Goal: Task Accomplishment & Management: Manage account settings

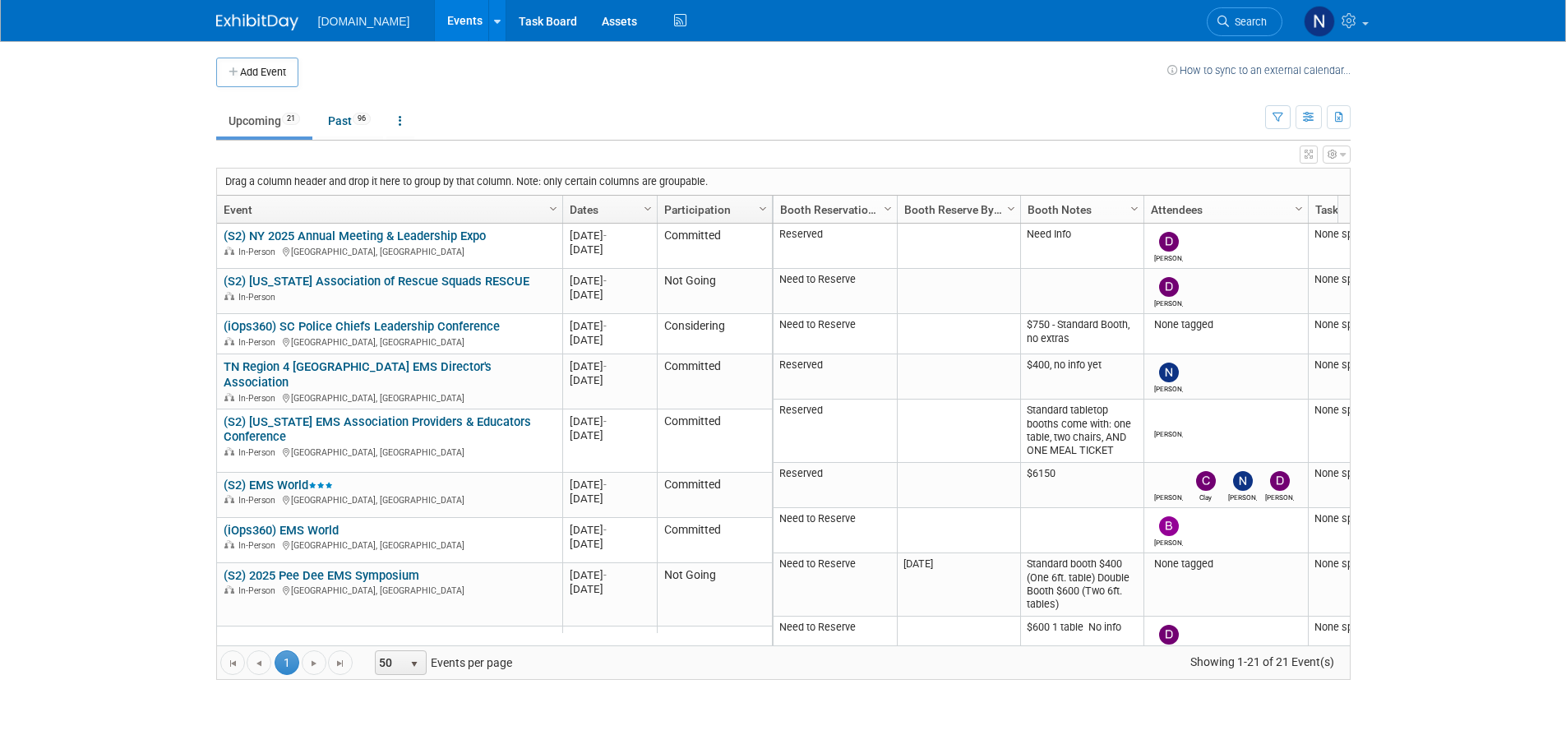
drag, startPoint x: 261, startPoint y: 59, endPoint x: 261, endPoint y: 70, distance: 10.7
click at [261, 59] on button "Add Event" at bounding box center [257, 73] width 82 height 30
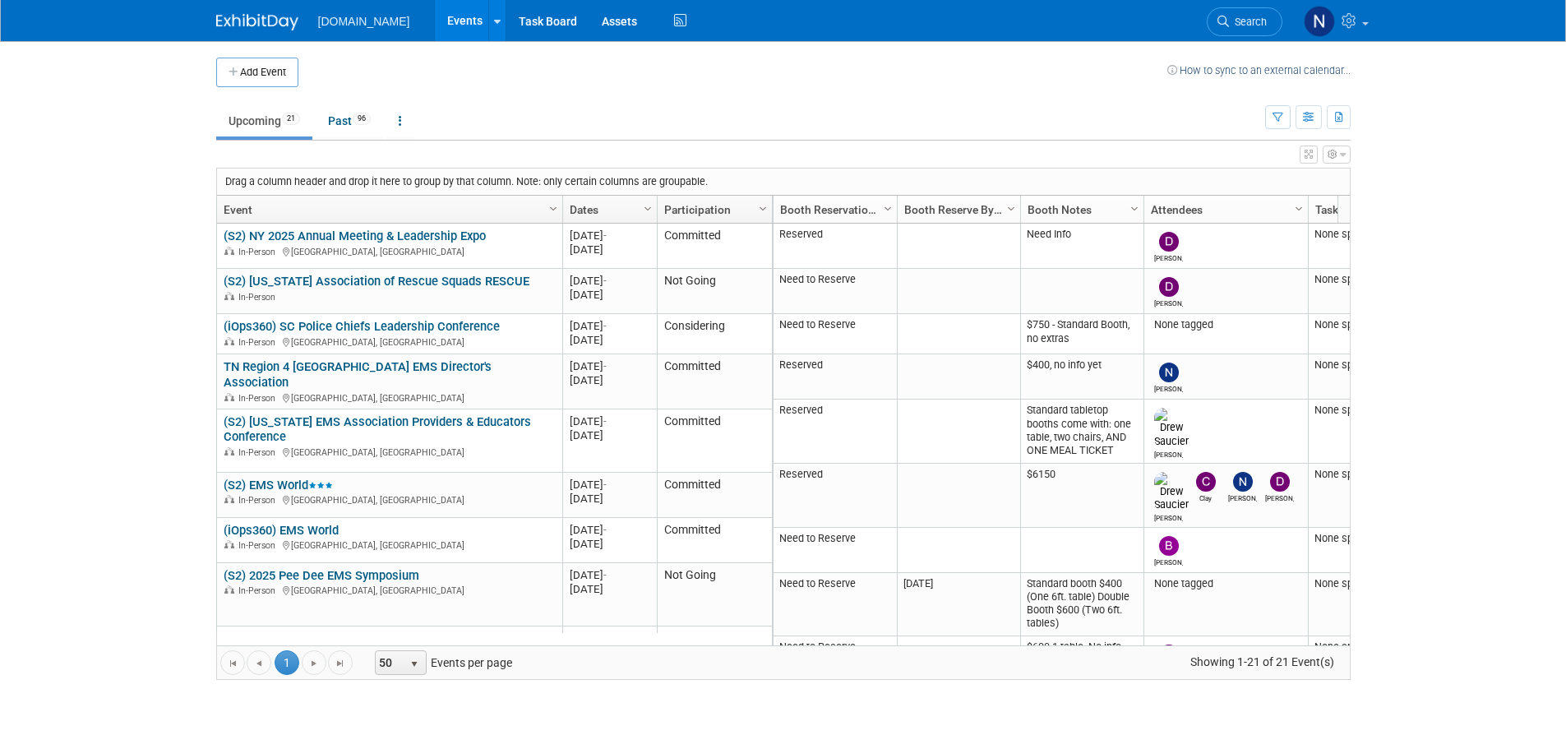
select select "9"
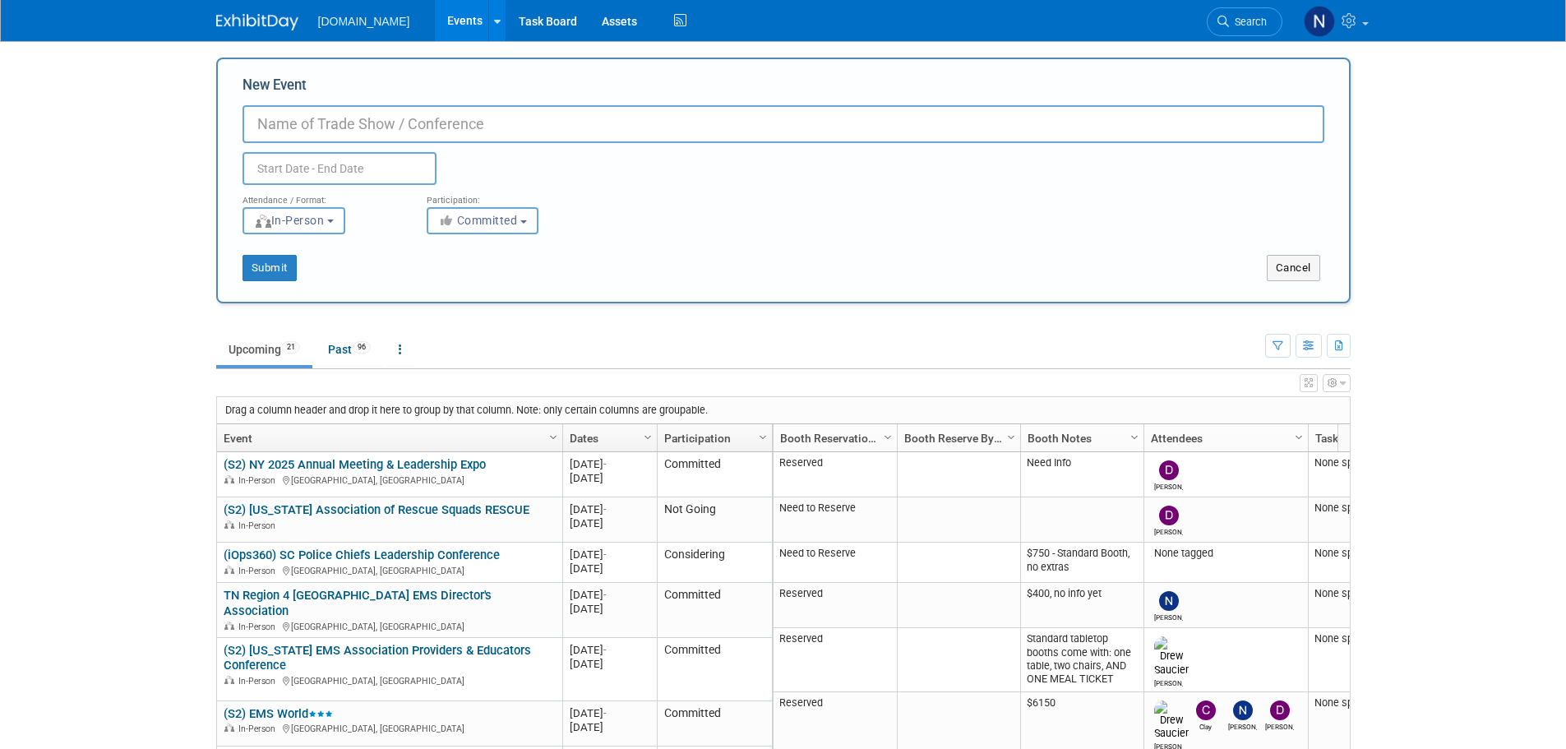
paste input "2025 Annual Conference | International Health Facility Diversion Association"
type input "2025 Annual Conference | International Health Facility Diversion Association"
click at [302, 173] on input "text" at bounding box center [340, 168] width 194 height 33
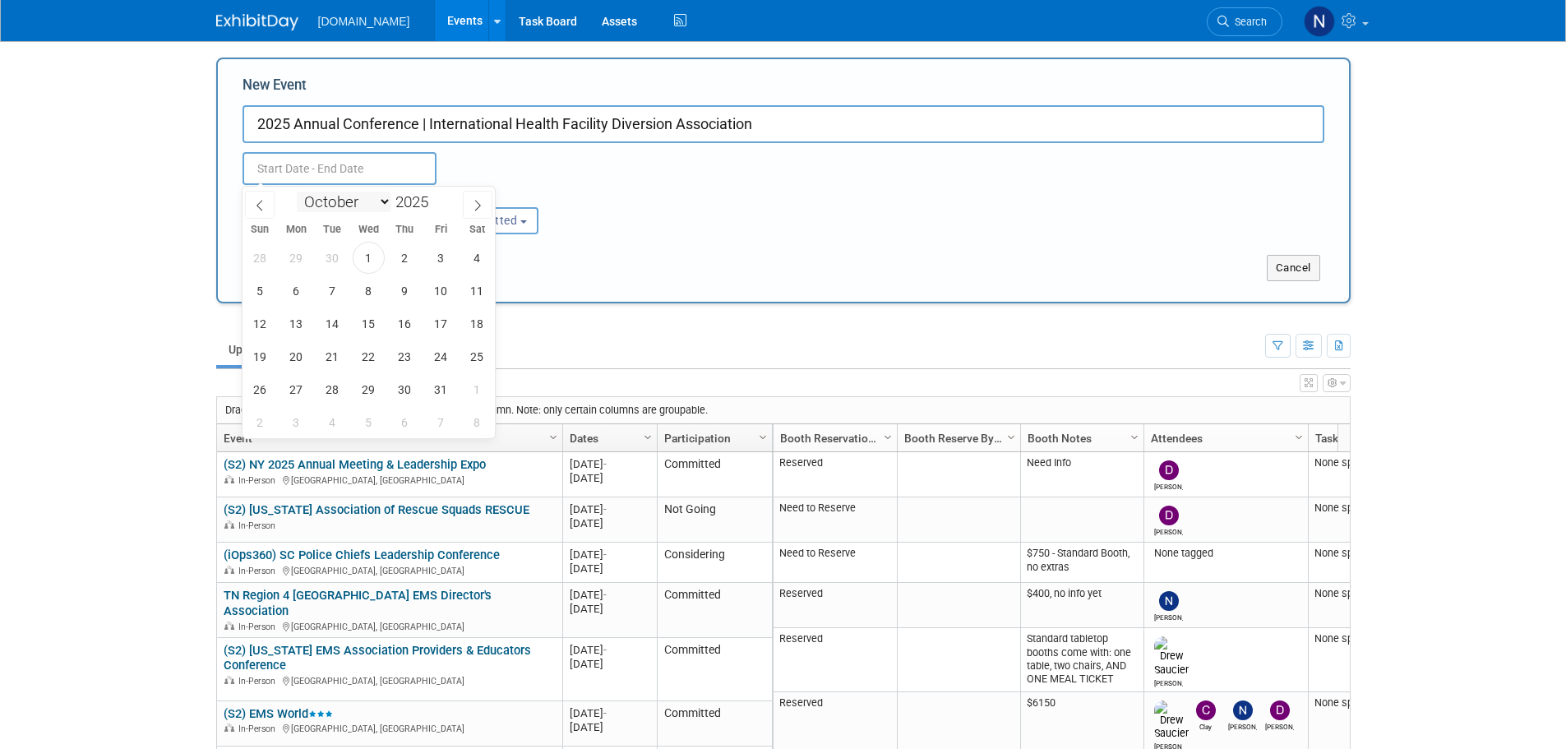
click at [381, 205] on select "January February March April May June July August September October November De…" at bounding box center [344, 202] width 95 height 21
select select "8"
click at [297, 192] on select "January February March April May June July August September October November De…" at bounding box center [344, 202] width 95 height 21
click at [425, 206] on input "2025" at bounding box center [415, 201] width 49 height 19
click at [435, 204] on span at bounding box center [435, 207] width 12 height 10
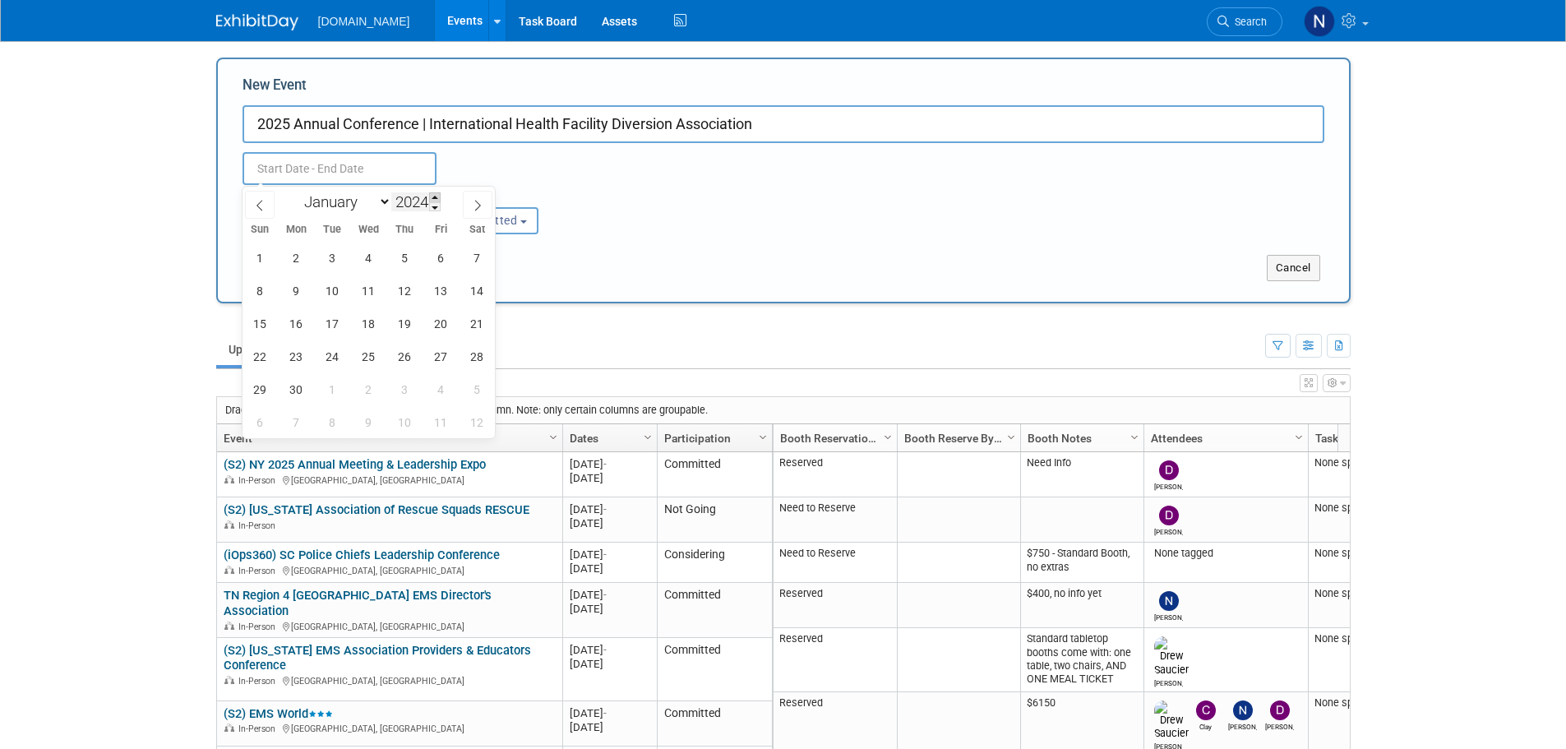
click at [439, 197] on span at bounding box center [435, 197] width 12 height 10
type input "2026"
click at [337, 383] on span "29" at bounding box center [333, 389] width 32 height 32
click at [367, 386] on span "30" at bounding box center [369, 389] width 32 height 32
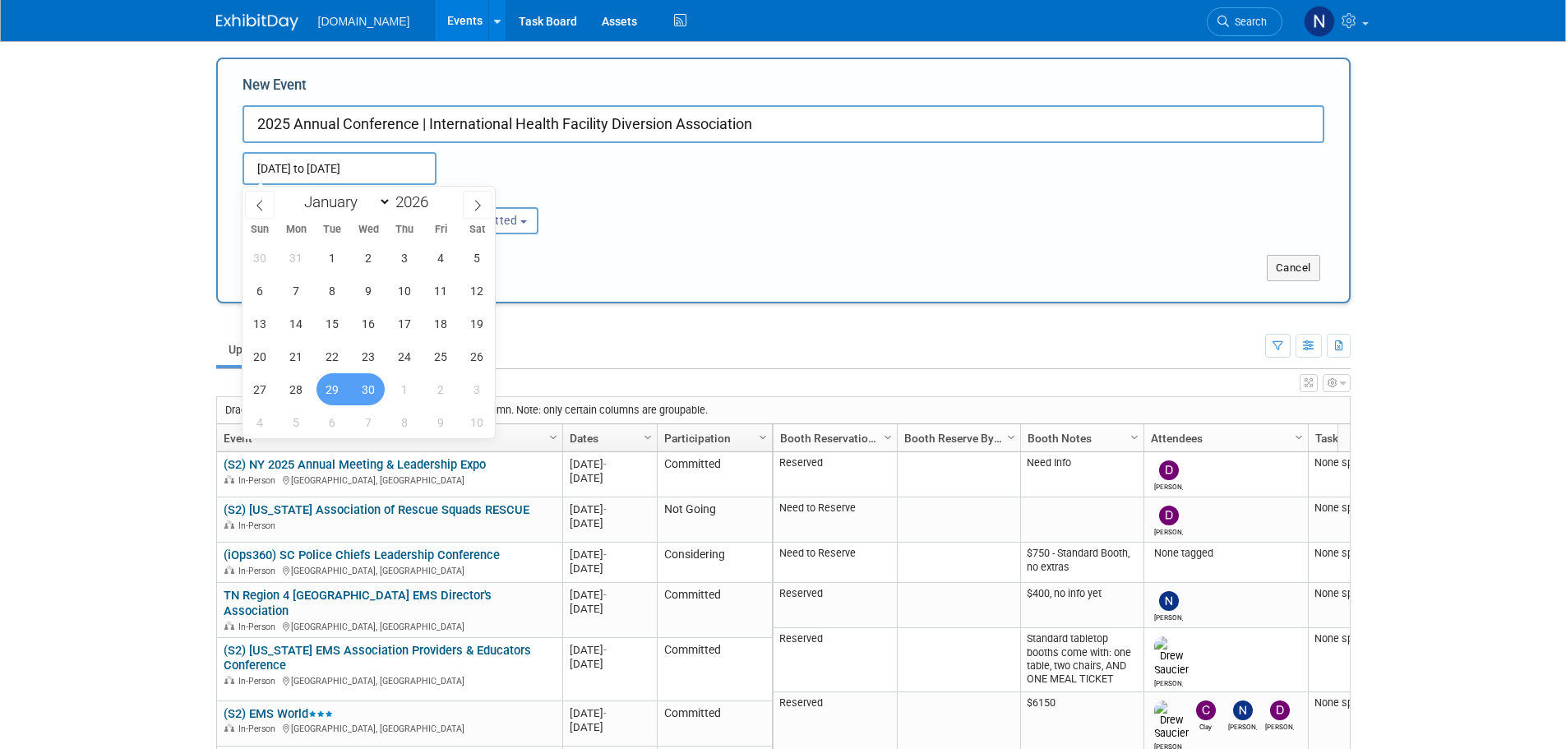
type input "Sep 29, 2026 to Sep 30, 2026"
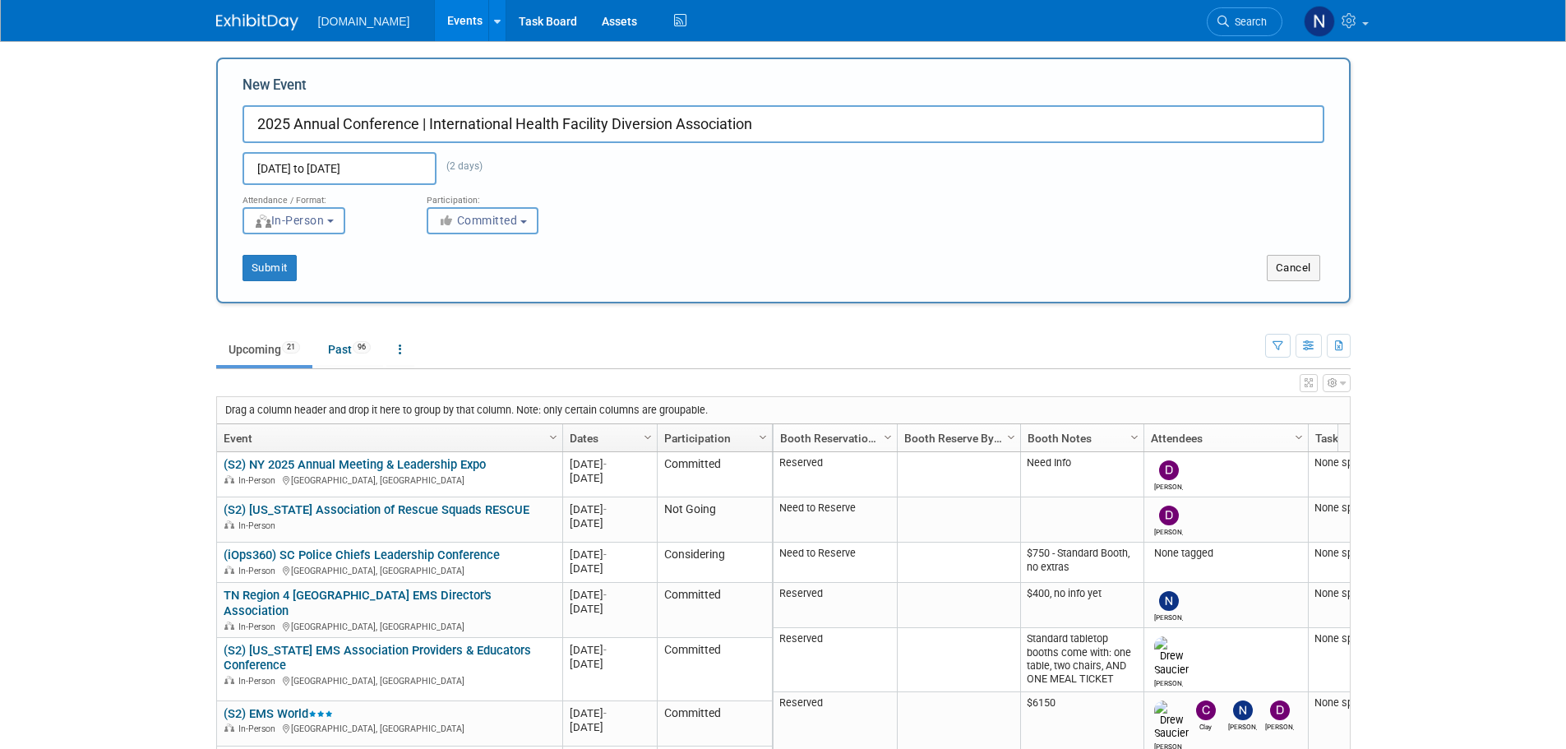
click at [478, 224] on span "Committed" at bounding box center [478, 220] width 80 height 13
click at [488, 280] on label "Considering" at bounding box center [490, 282] width 109 height 21
click at [442, 280] on input "Considering" at bounding box center [437, 283] width 11 height 11
select select "2"
click at [270, 270] on button "Submit" at bounding box center [270, 268] width 54 height 26
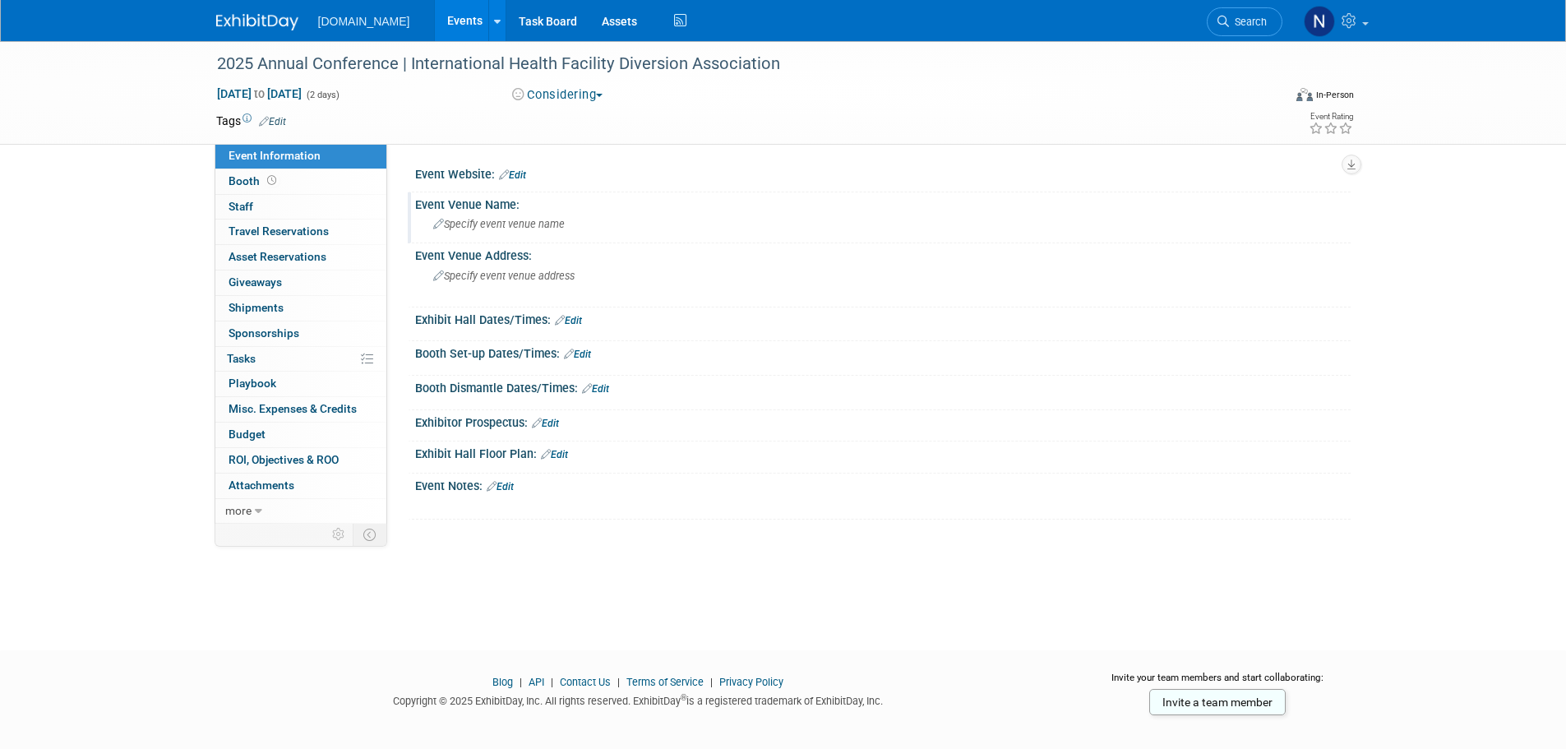
click at [534, 233] on div "Specify event venue name" at bounding box center [883, 223] width 911 height 25
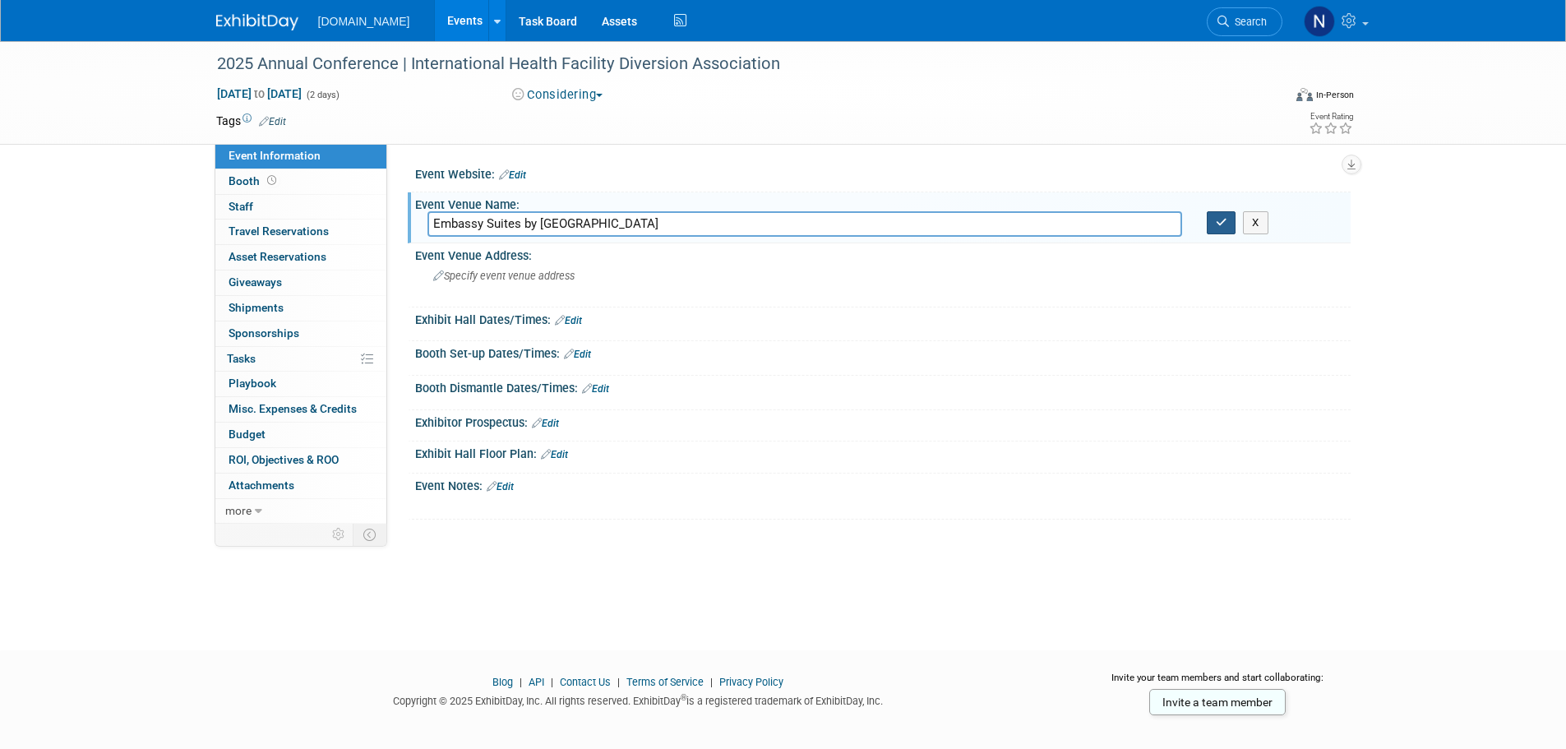
type input "Embassy Suites by Hilton Dallas Frisco Hotel & Convention Center"
click at [1223, 225] on icon "button" at bounding box center [1222, 222] width 12 height 11
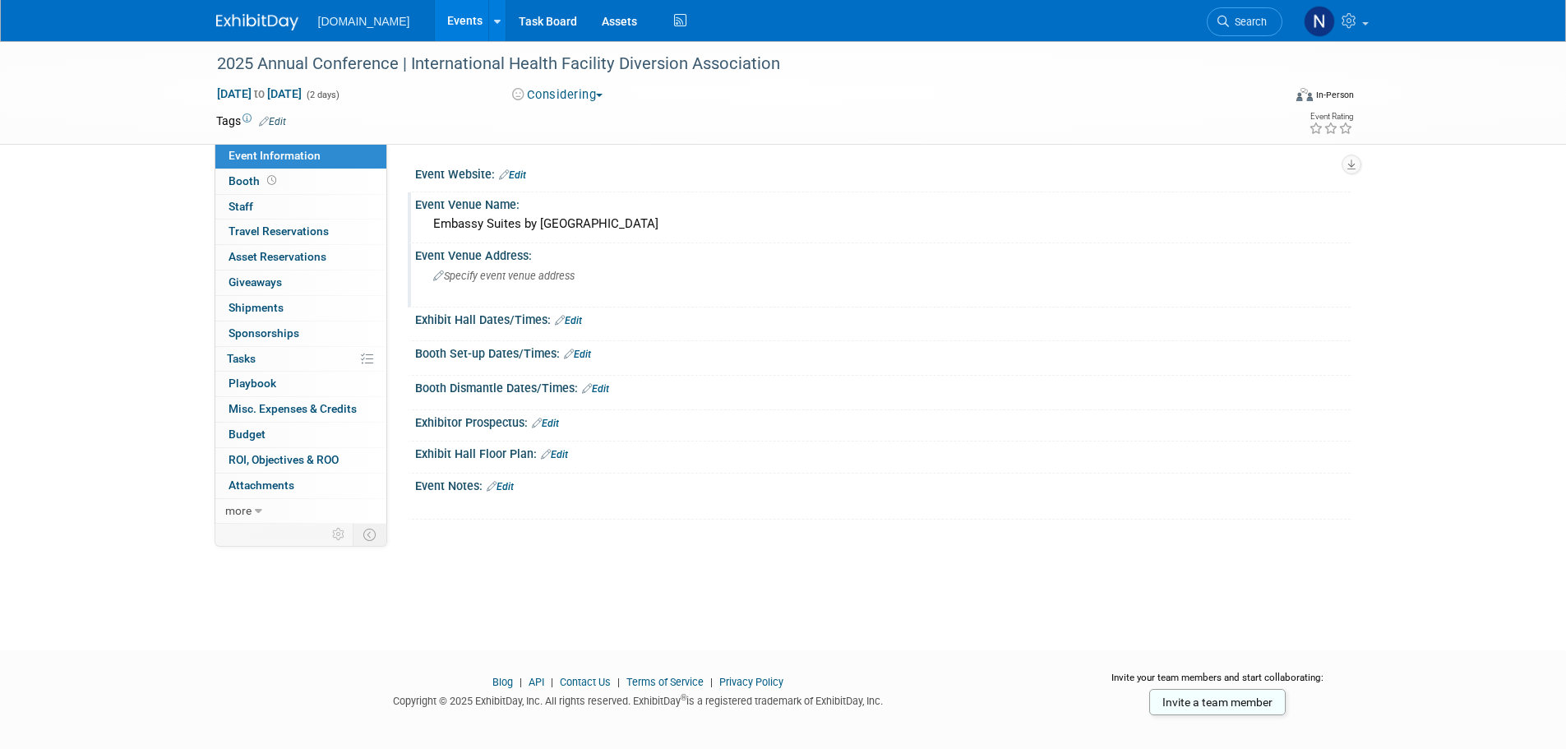
click at [505, 279] on span "Specify event venue address" at bounding box center [503, 276] width 141 height 12
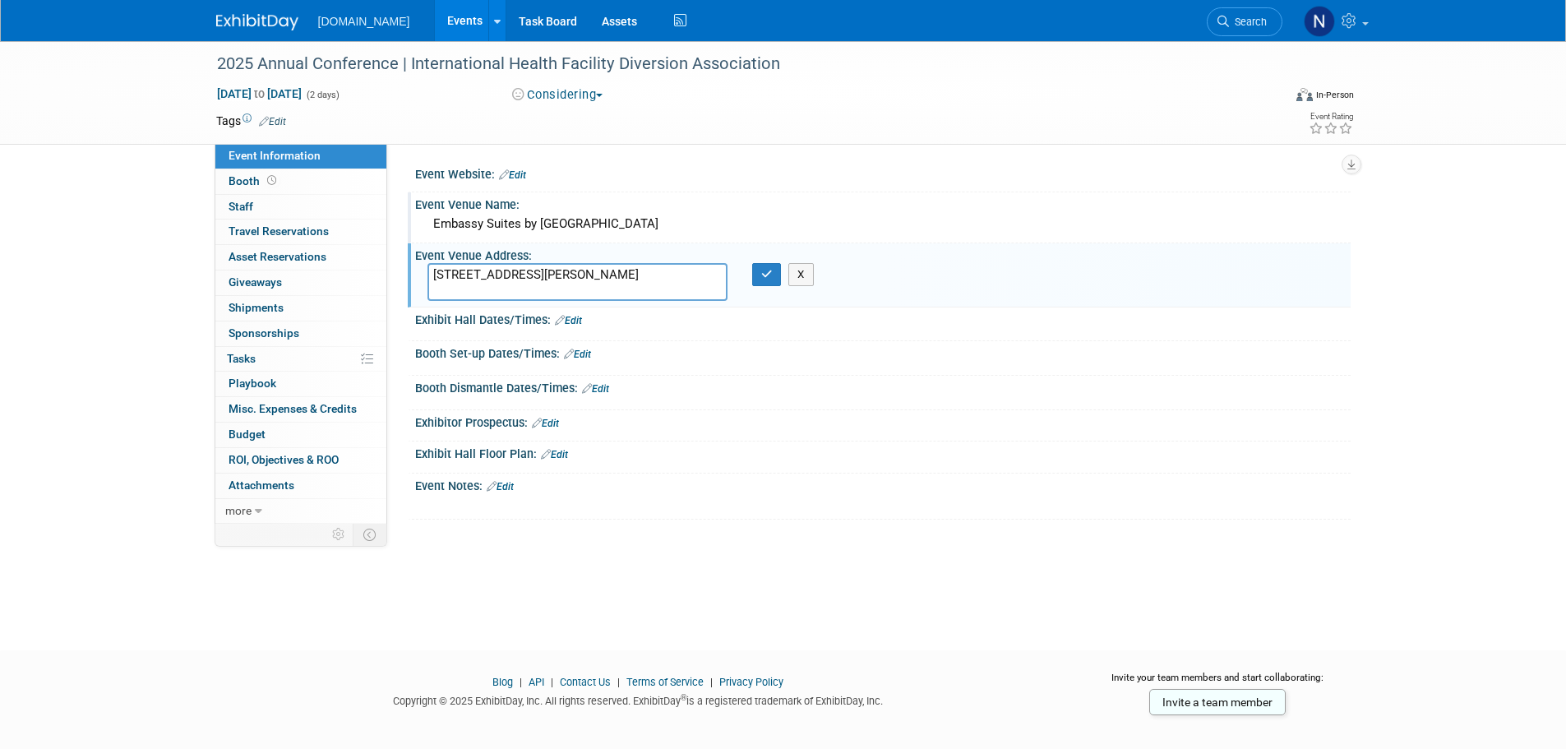
type textarea "[STREET_ADDRESS][PERSON_NAME]"
click at [571, 320] on link "Edit" at bounding box center [568, 321] width 27 height 12
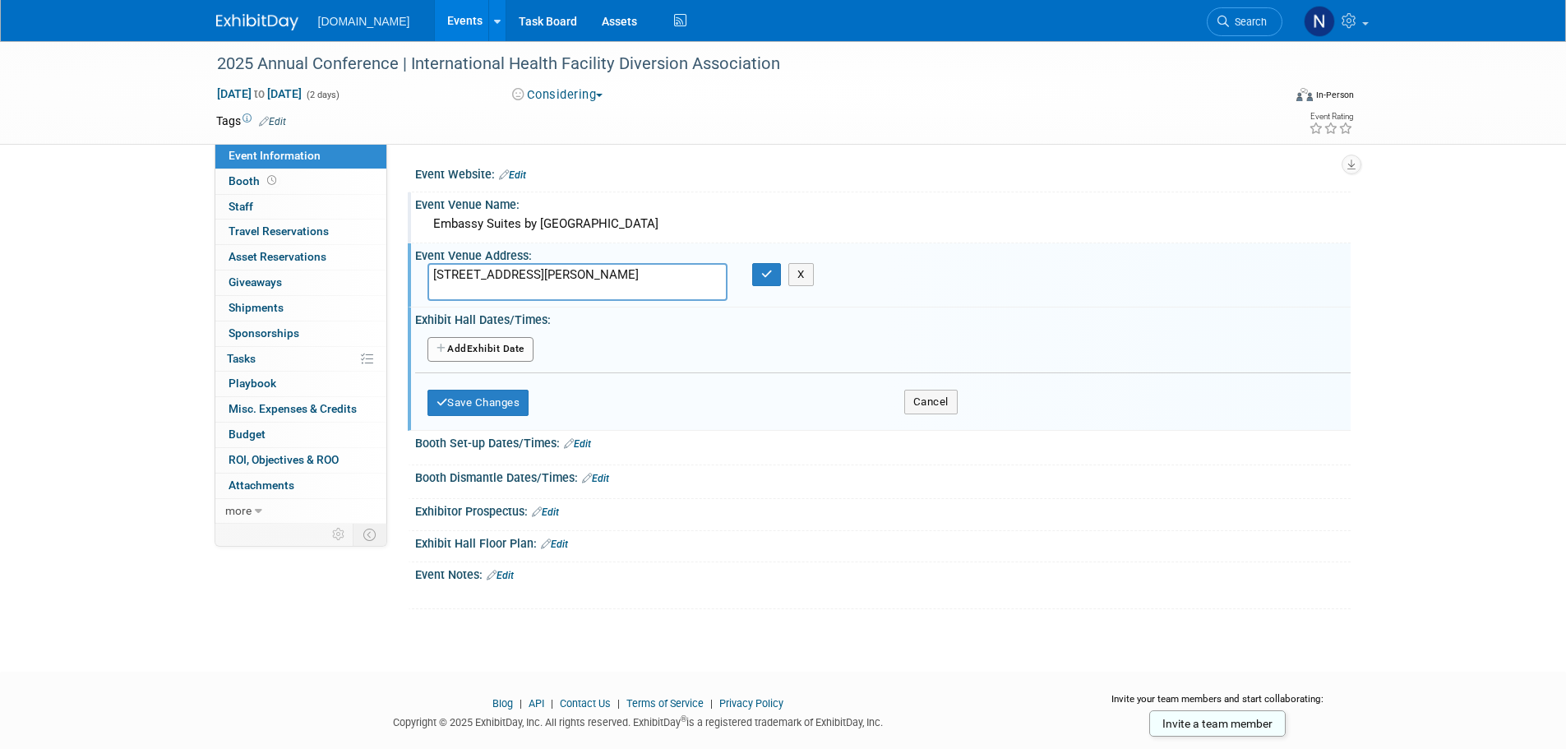
click at [655, 393] on div "Save Changes Cancel" at bounding box center [693, 398] width 530 height 51
click at [518, 403] on button "Save Changes" at bounding box center [479, 403] width 102 height 26
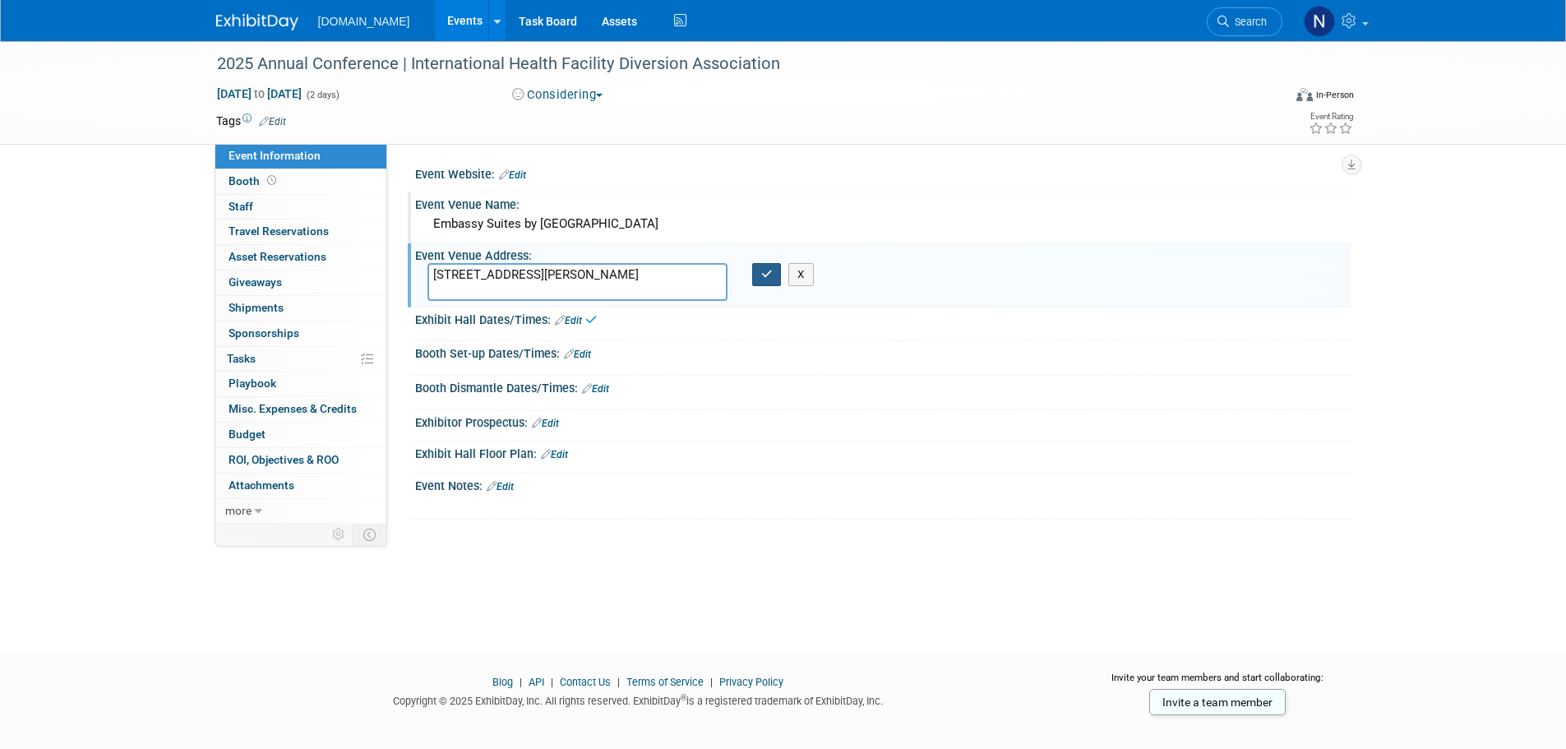
click at [771, 275] on icon "button" at bounding box center [767, 274] width 12 height 11
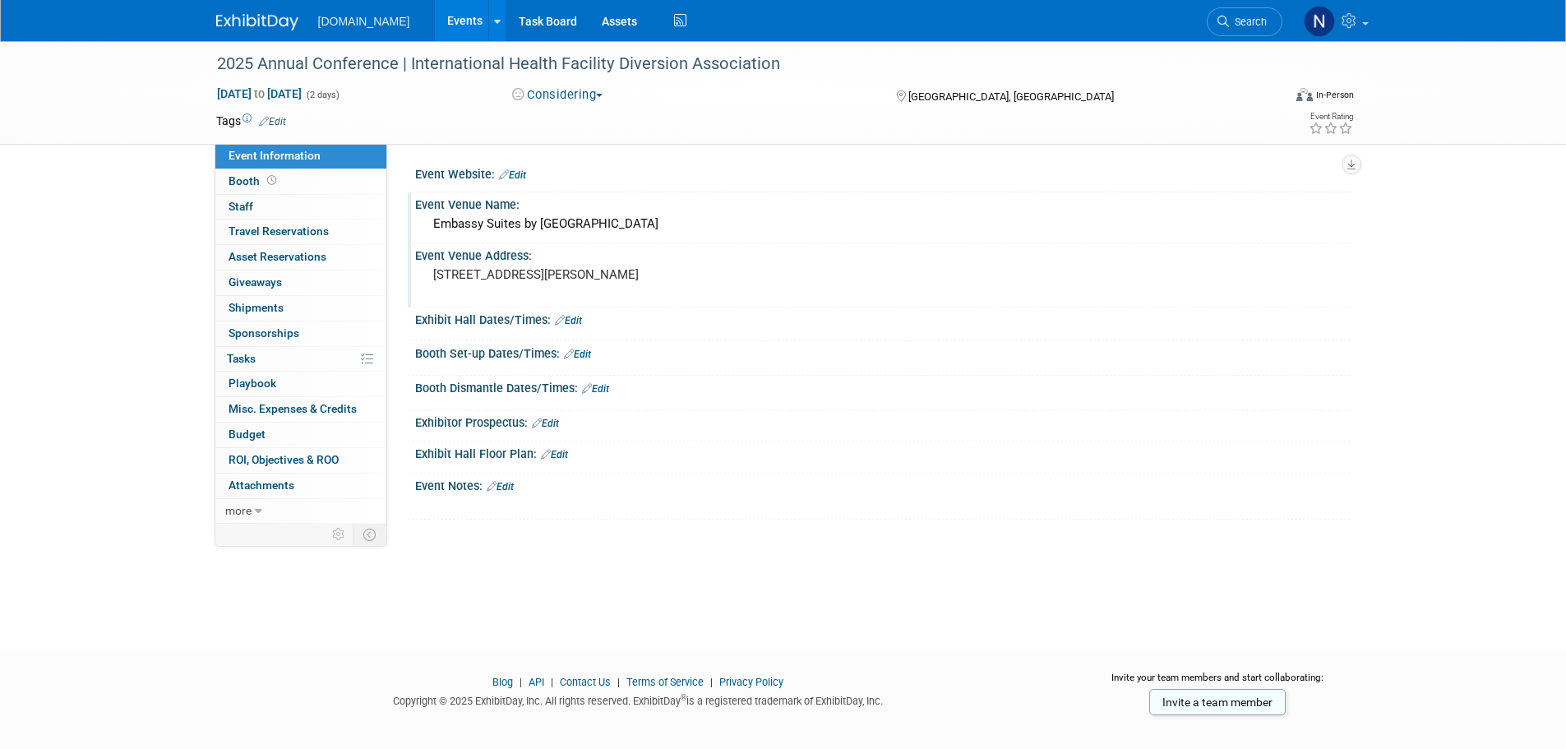
click at [559, 425] on link "Edit" at bounding box center [545, 424] width 27 height 12
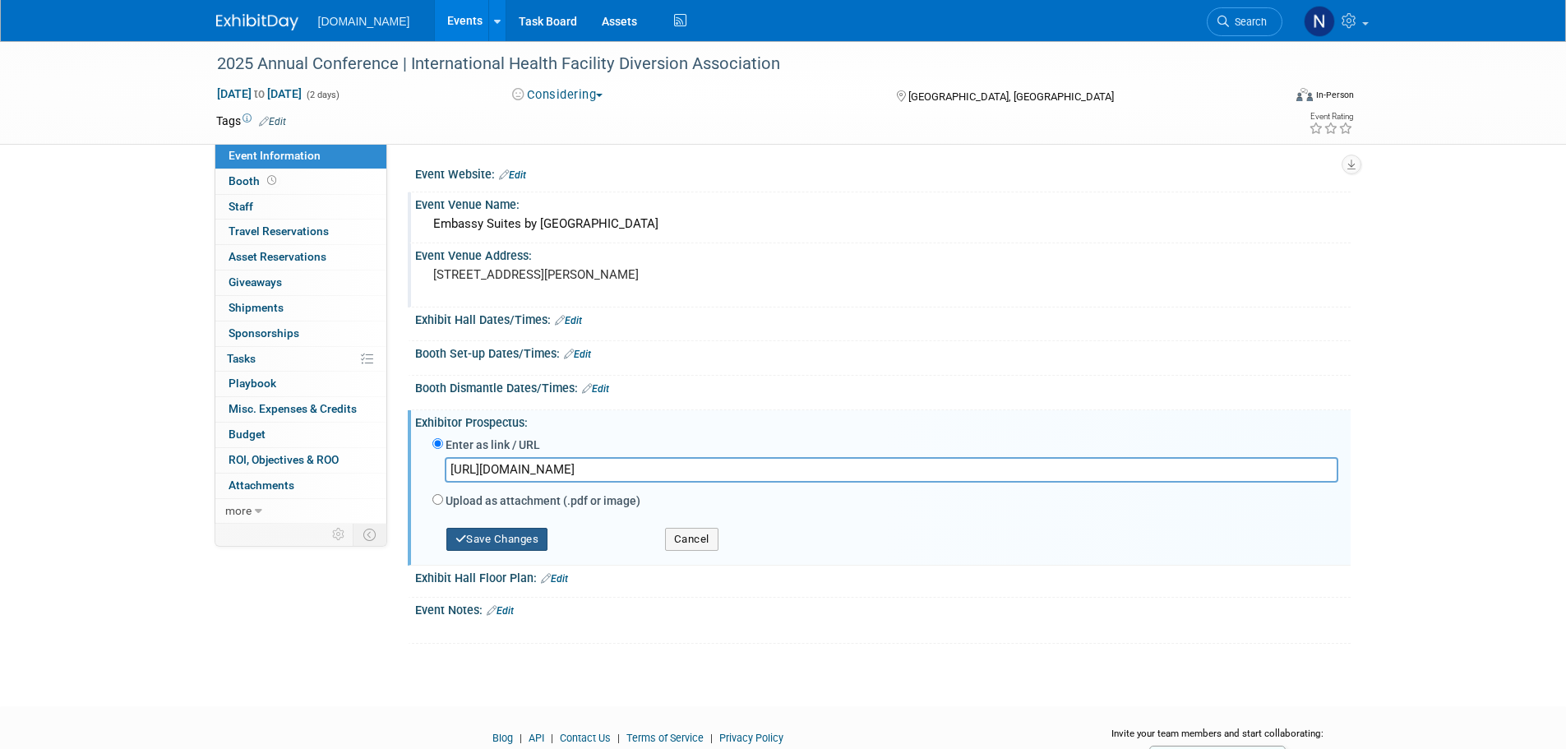
type input "https://ihfda.org/docs/events/2025/Conference/2025_IHFDA_Agenda.pdf"
click at [538, 538] on button "Save Changes" at bounding box center [497, 539] width 102 height 23
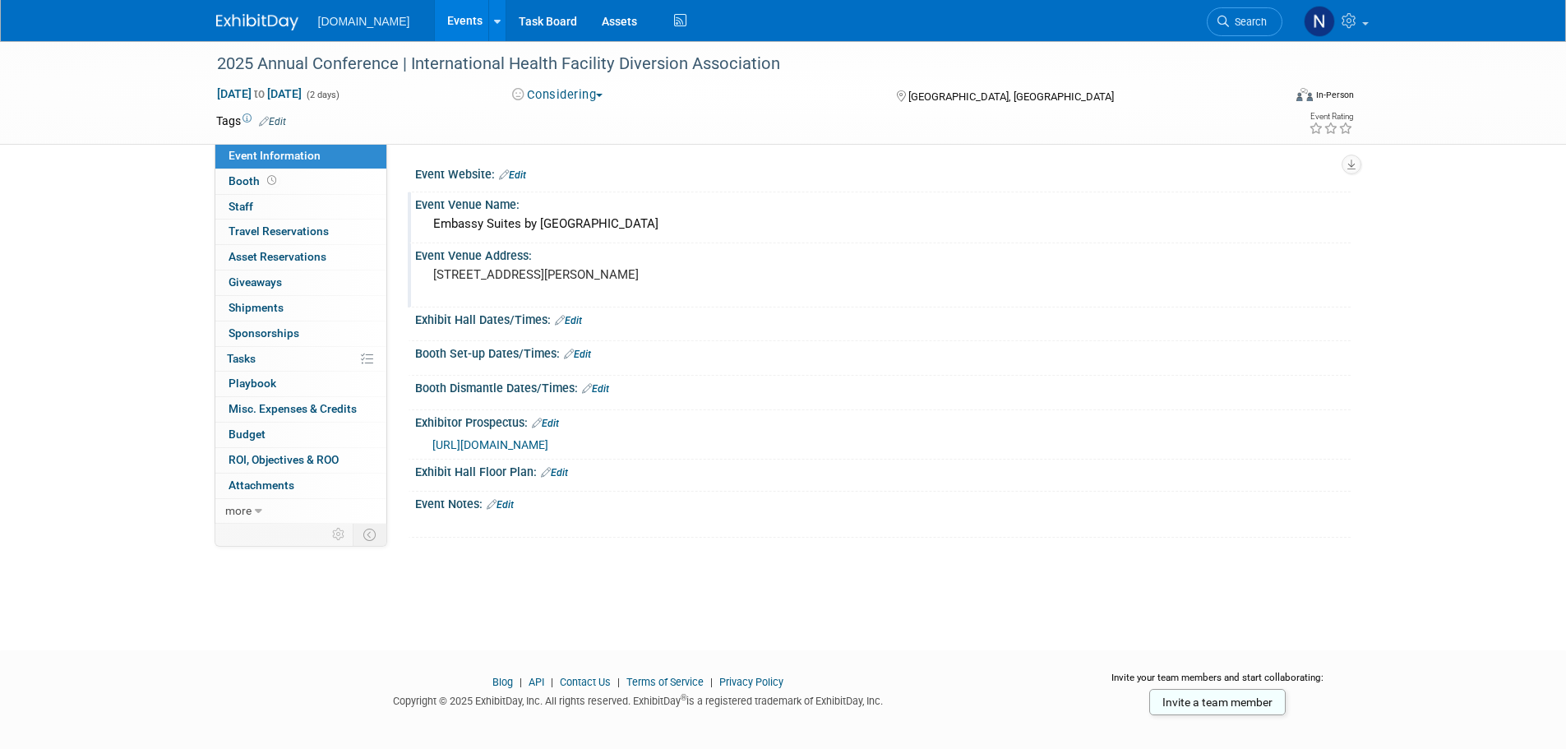
click at [522, 173] on link "Edit" at bounding box center [512, 175] width 27 height 12
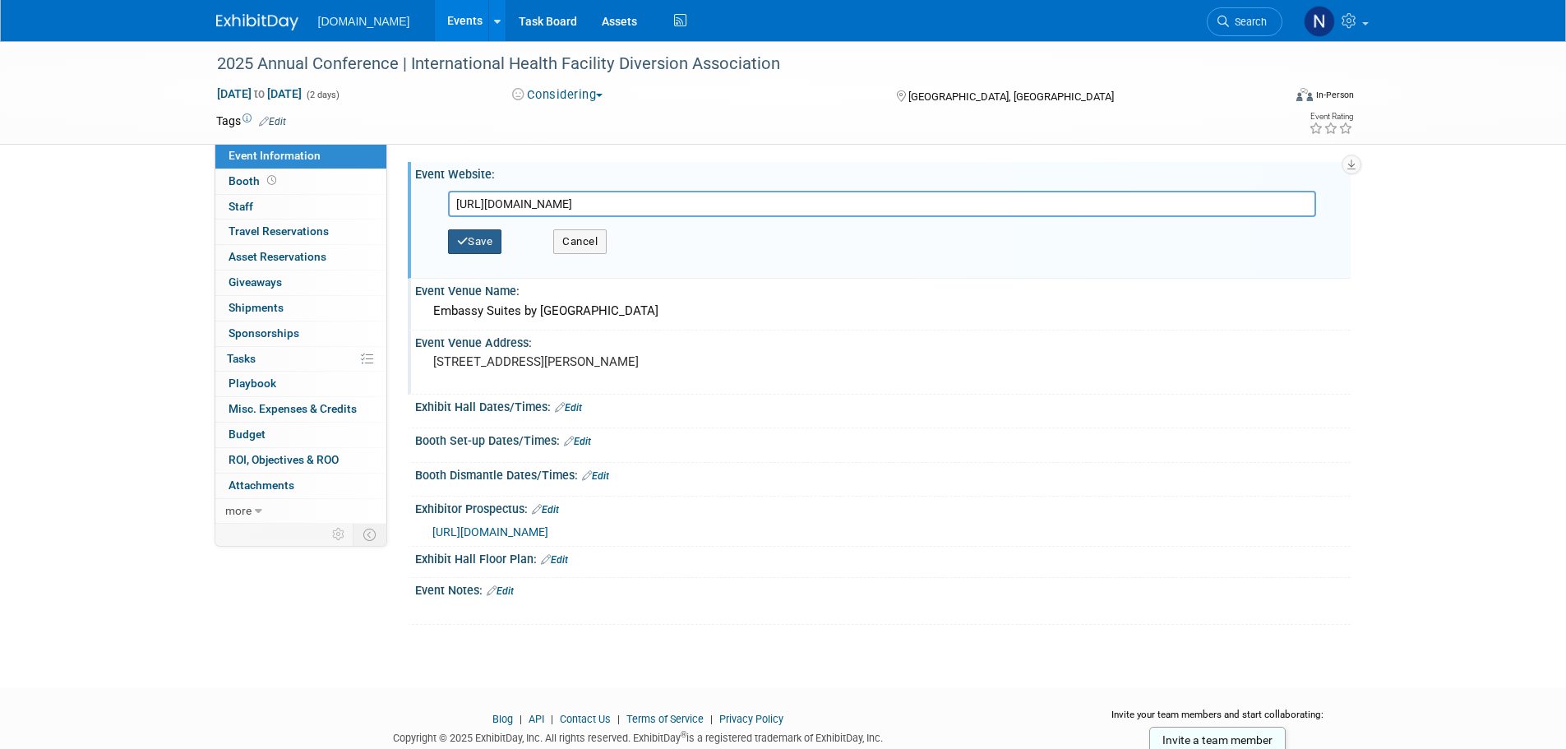
type input "[URL][DOMAIN_NAME]"
click at [495, 243] on button "Save" at bounding box center [475, 241] width 54 height 25
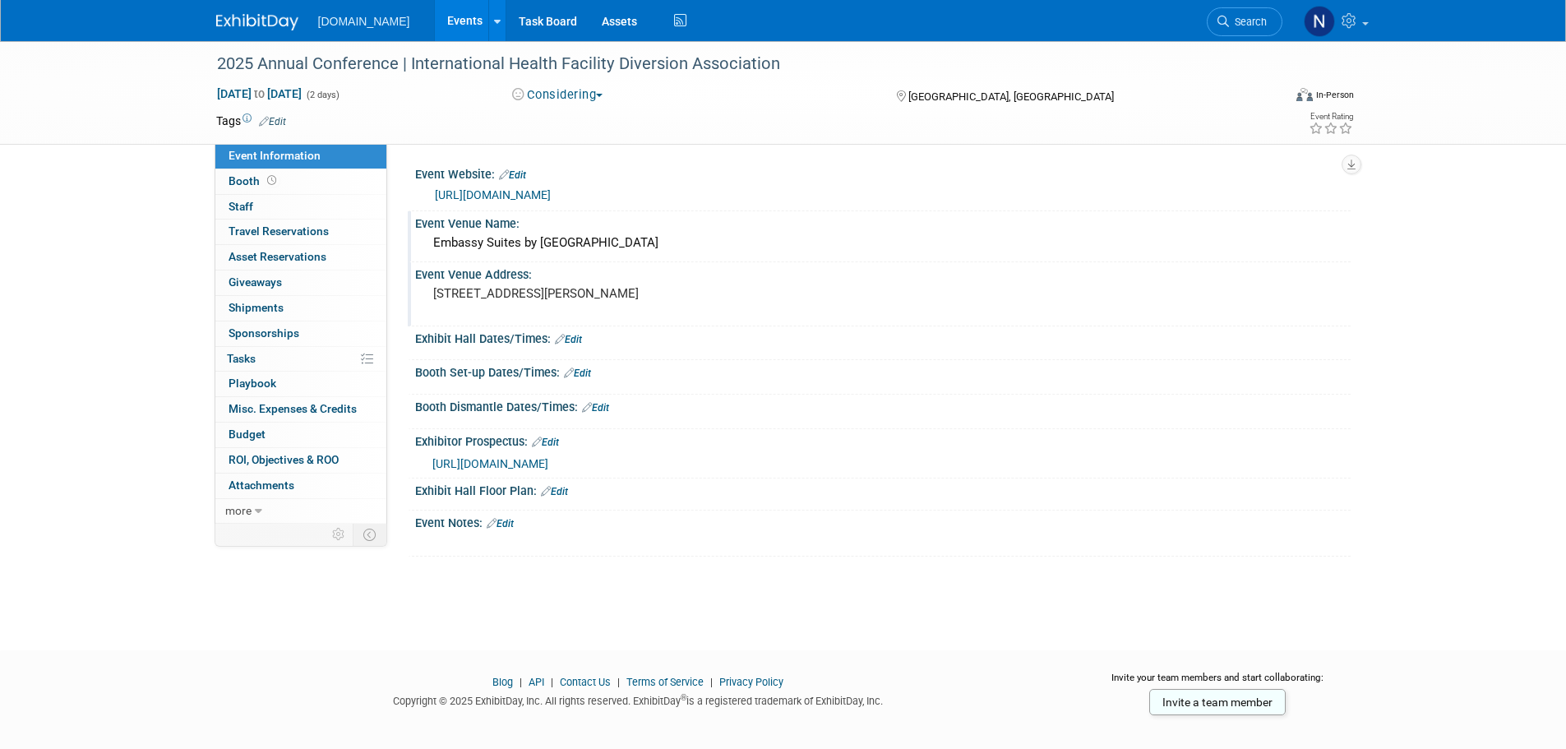
click at [966, 444] on div "Exhibitor Prospectus: Edit" at bounding box center [883, 439] width 936 height 21
click at [437, 30] on link "Events" at bounding box center [465, 20] width 60 height 41
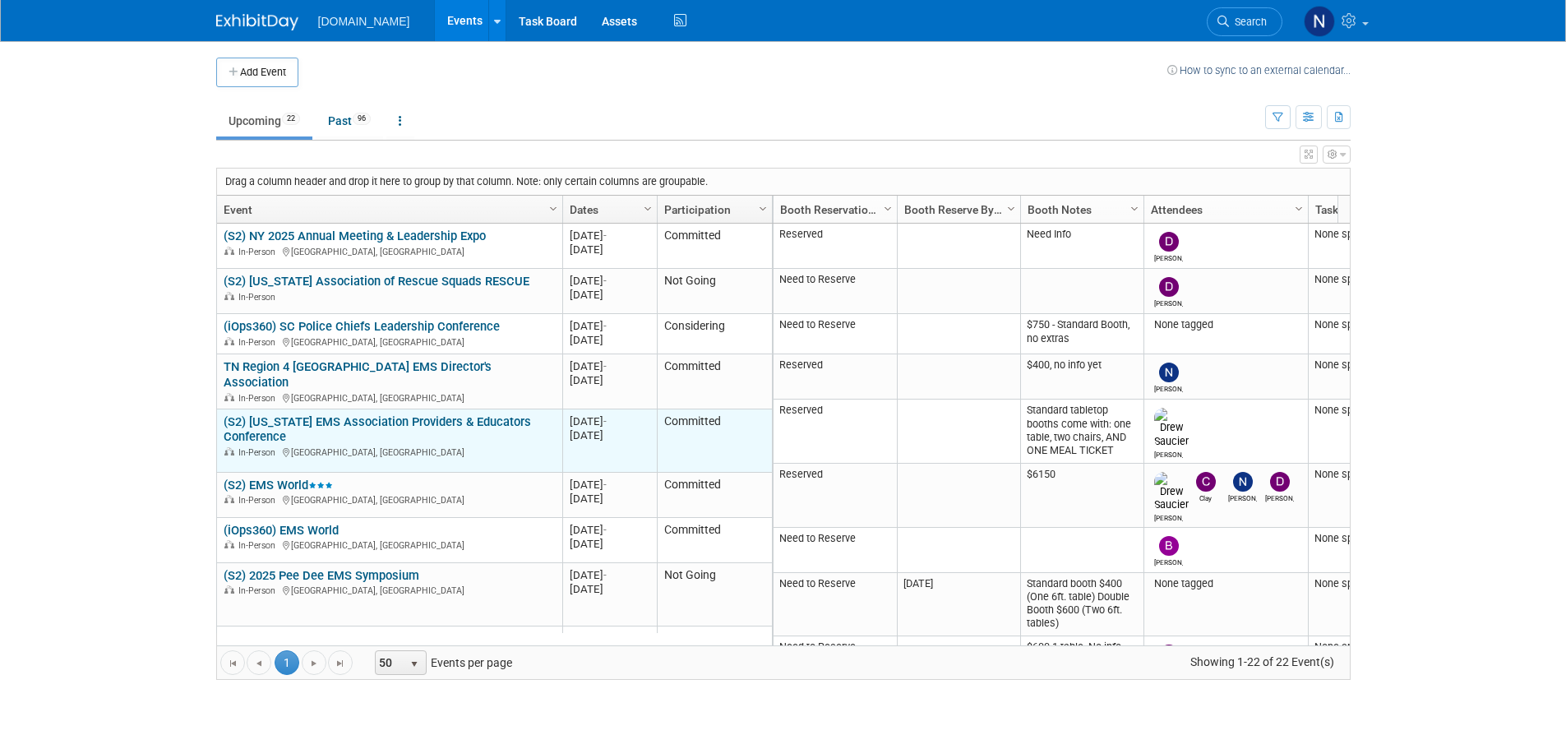
click at [358, 414] on link "(S2) [US_STATE] EMS Association Providers & Educators Conference" at bounding box center [377, 429] width 307 height 30
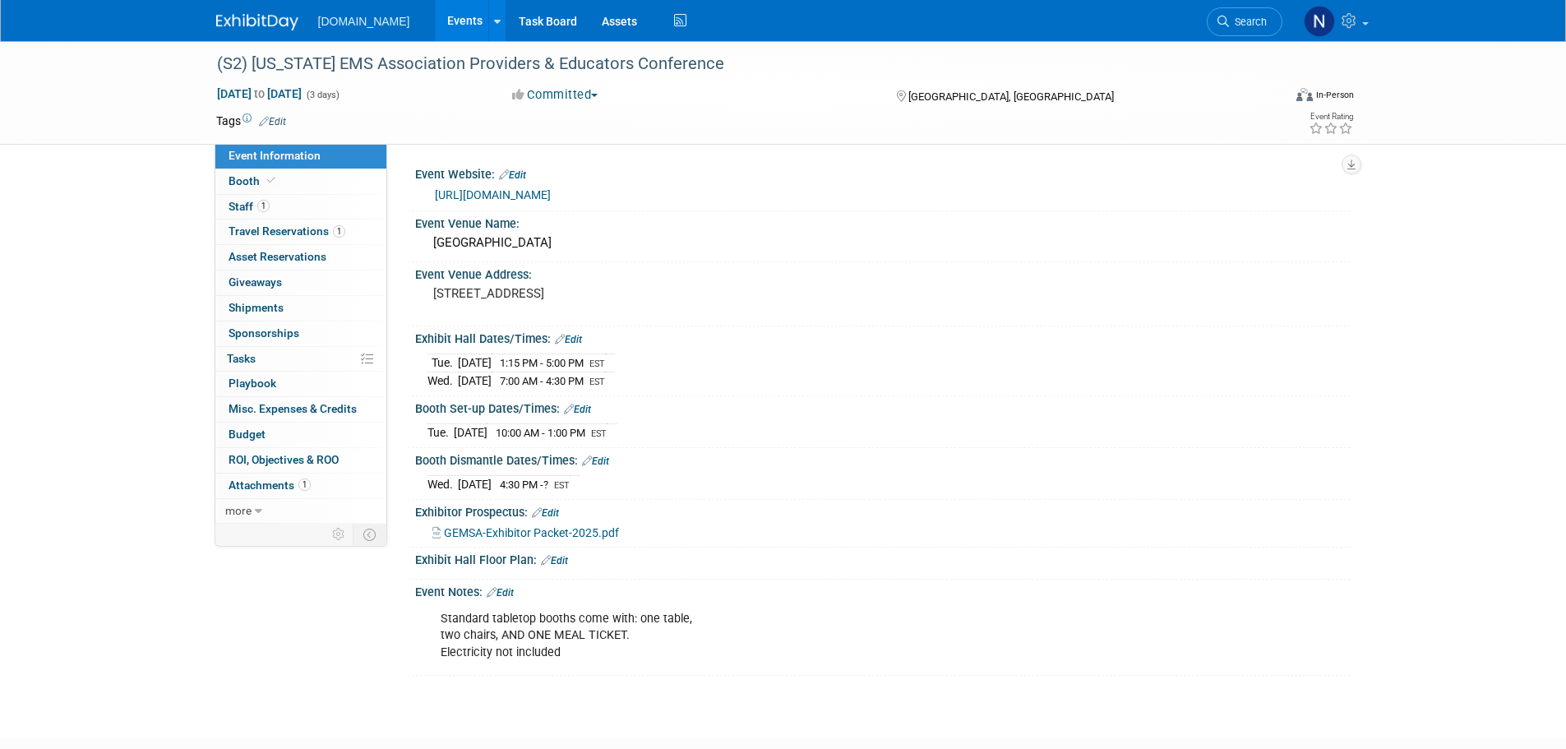
click at [568, 533] on span "GEMSA-Exhibitor Packet-2025.pdf" at bounding box center [531, 532] width 175 height 13
click at [590, 408] on link "Edit" at bounding box center [577, 410] width 27 height 12
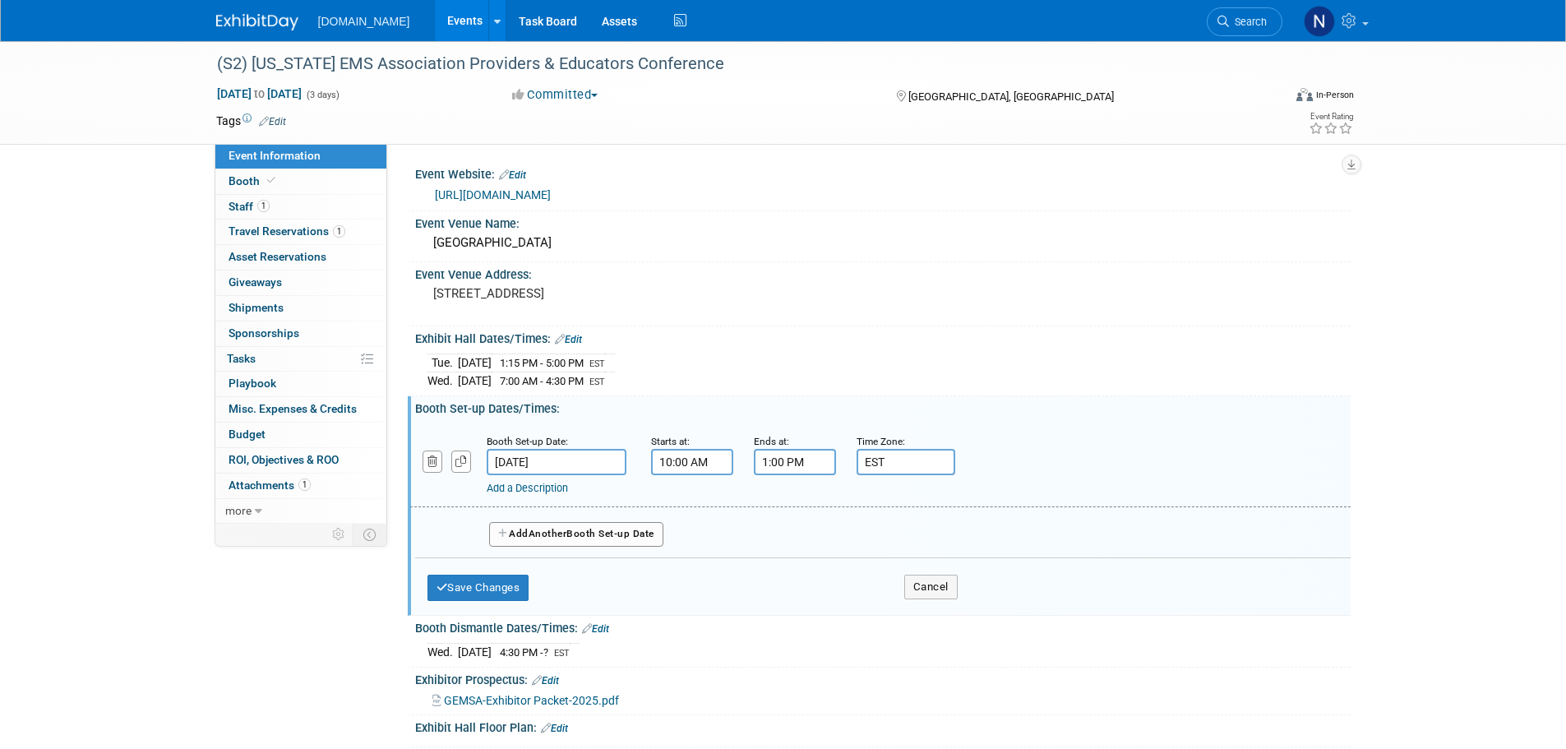
click at [706, 456] on input "10:00 AM" at bounding box center [692, 462] width 82 height 26
click at [690, 572] on span at bounding box center [689, 574] width 29 height 29
click at [689, 574] on span at bounding box center [689, 574] width 29 height 29
type input "7:00 AM"
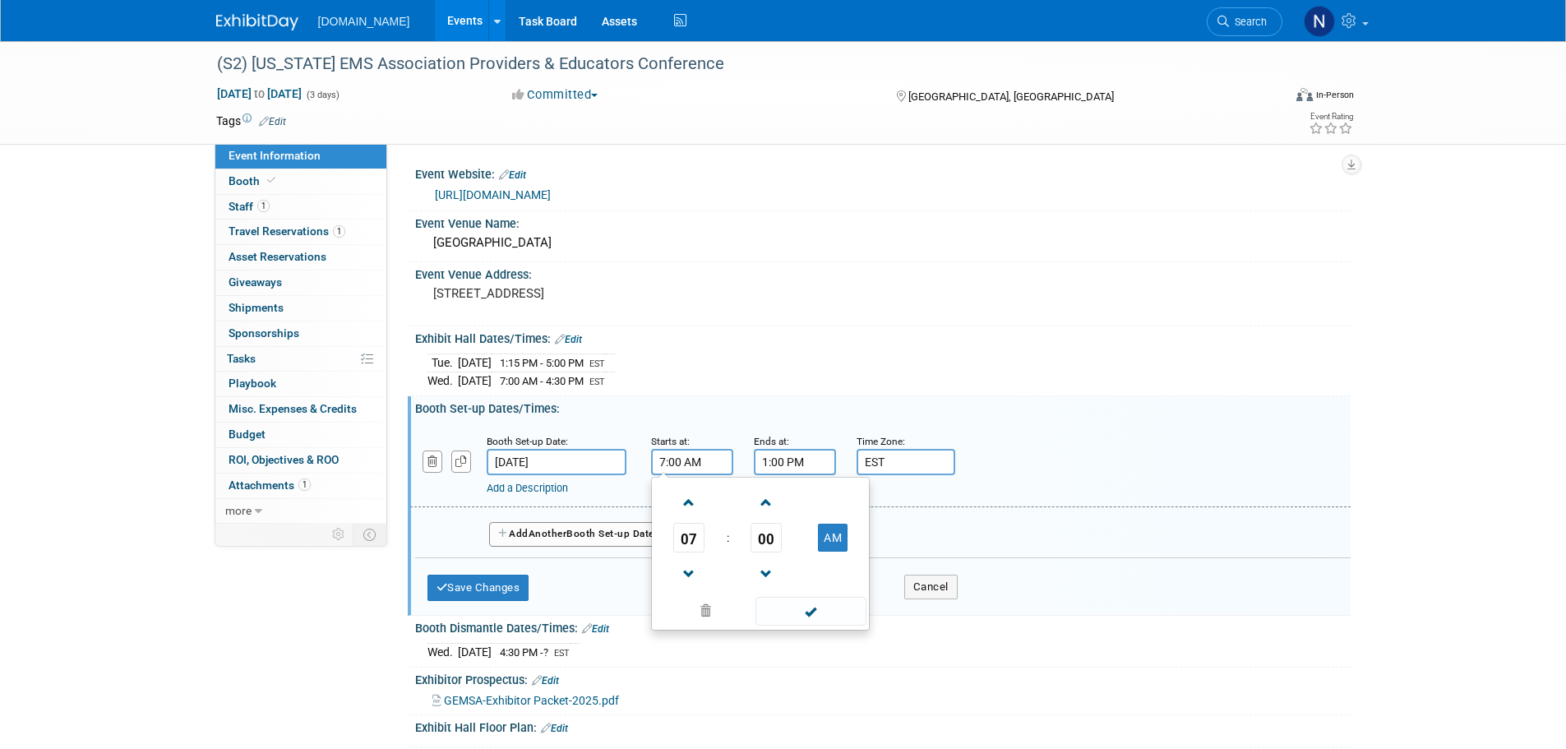
click at [808, 460] on input "1:00 PM" at bounding box center [795, 462] width 82 height 26
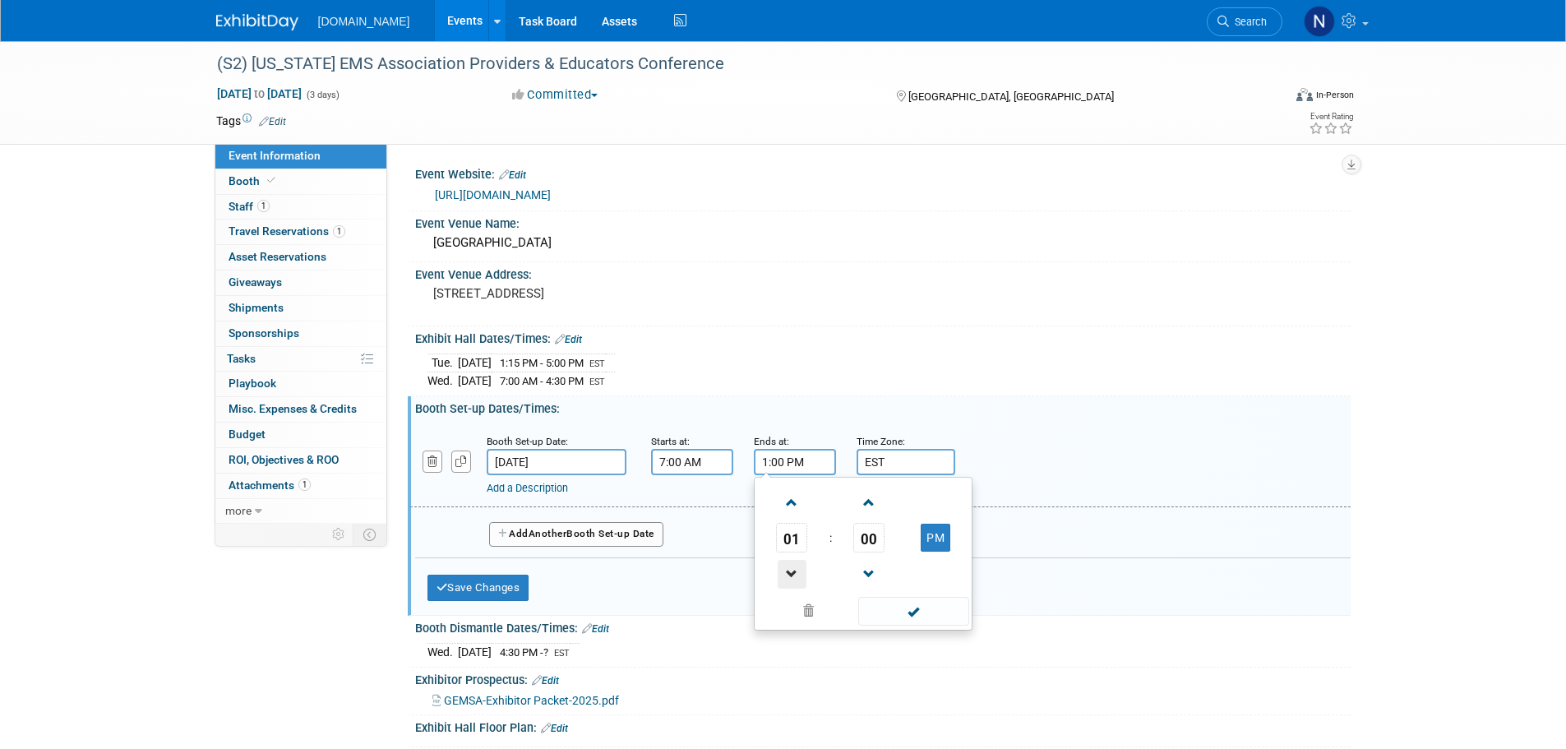
click at [790, 576] on span at bounding box center [792, 574] width 29 height 29
click at [791, 575] on span at bounding box center [792, 574] width 29 height 29
click at [784, 500] on span at bounding box center [792, 502] width 29 height 29
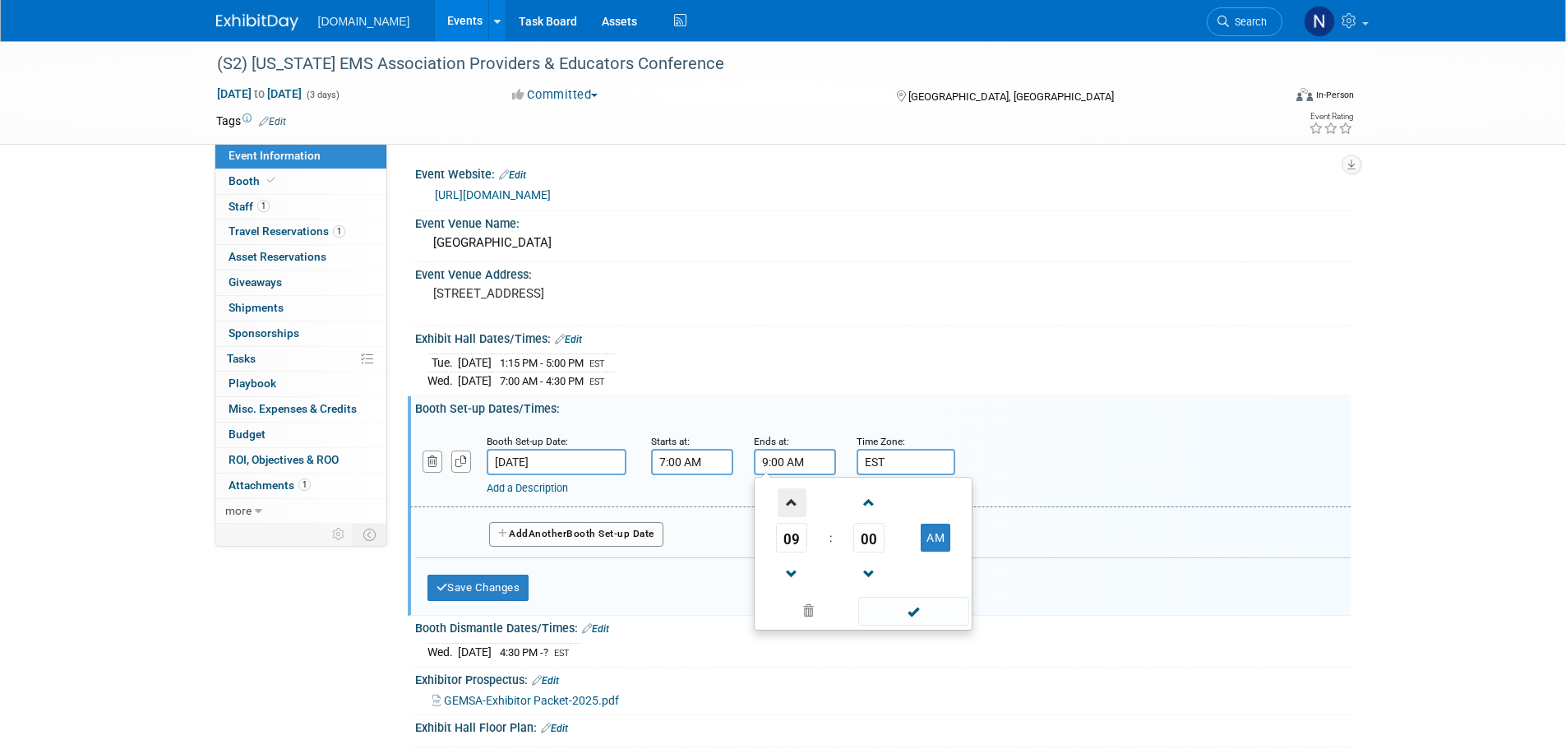
type input "10:00 AM"
click at [1268, 616] on div "Booth Dismantle Dates/Times: Edit" at bounding box center [883, 626] width 936 height 21
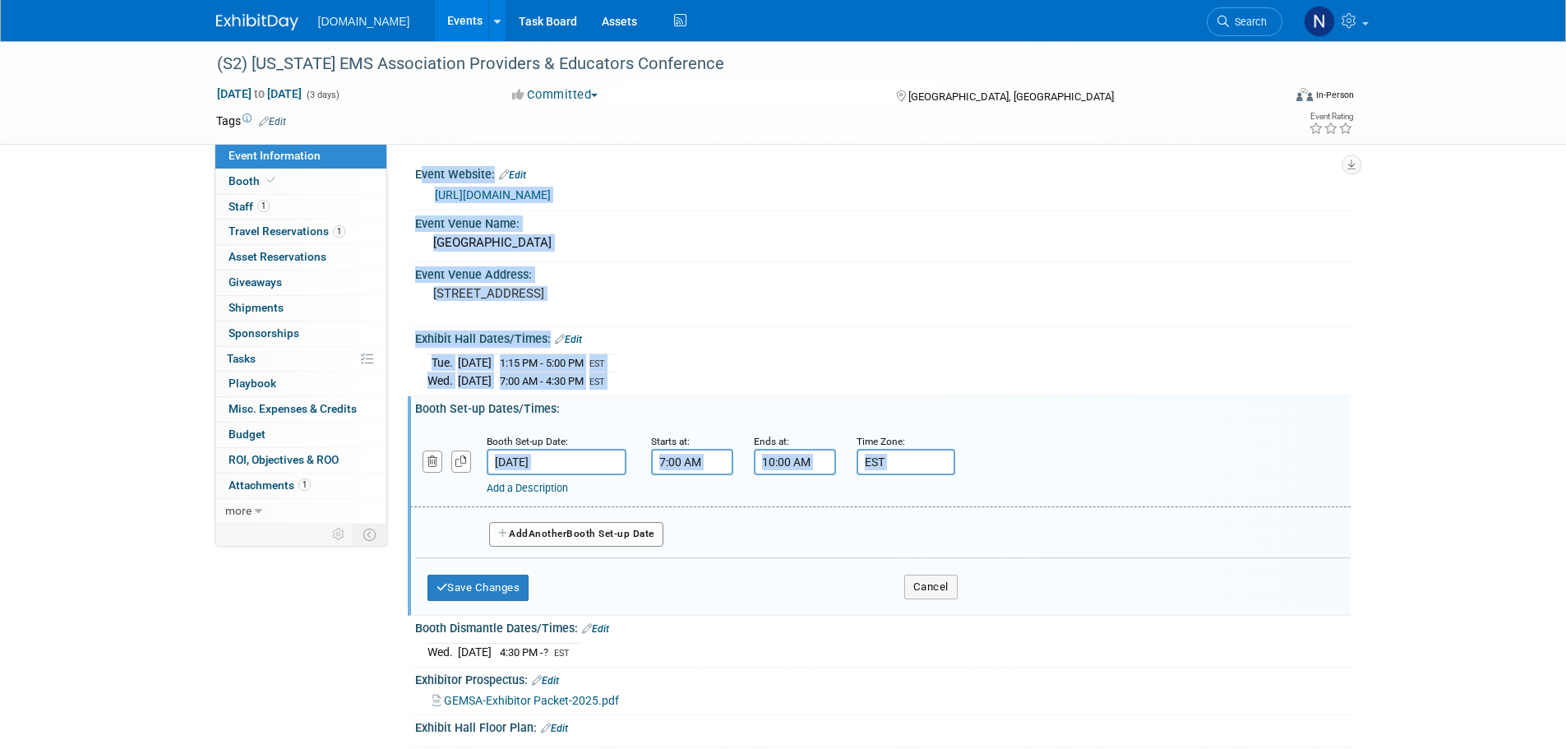
drag, startPoint x: 394, startPoint y: 551, endPoint x: 719, endPoint y: 612, distance: 330.5
click at [719, 612] on div "Event Information Event Info Booth Booth 1 Staff 1 Staff 1 Travel Reservations …" at bounding box center [783, 442] width 1159 height 802
click at [722, 609] on div "Booth Set-up Date: Oct 14, 2025 Starts at: 7:00 AM Ends at: 10:00 AM Time Zone:…" at bounding box center [883, 513] width 936 height 196
click at [649, 594] on div "Save Changes Cancel" at bounding box center [693, 583] width 530 height 51
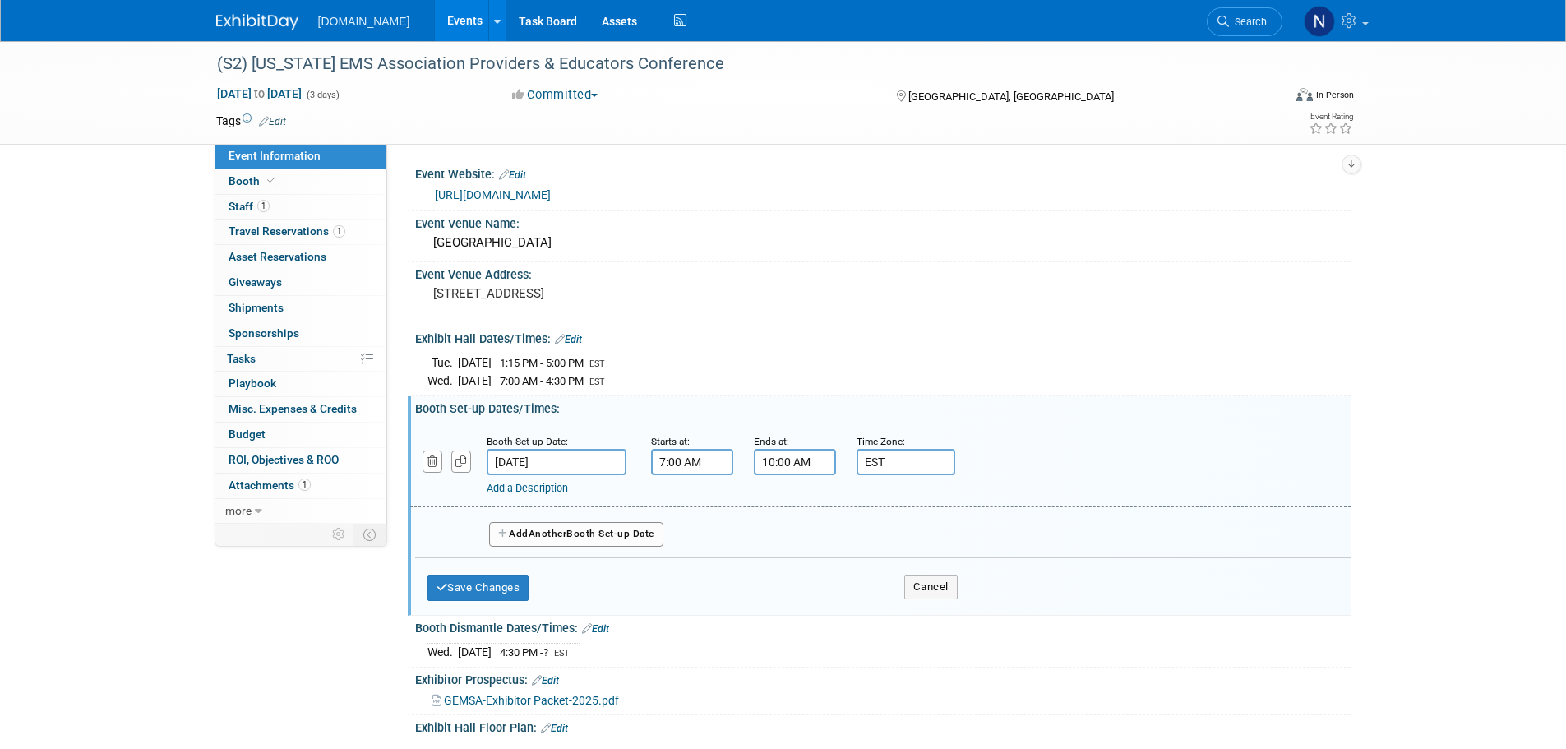
drag, startPoint x: 335, startPoint y: 594, endPoint x: 347, endPoint y: 596, distance: 12.4
click at [338, 595] on div "Event Information Event Info Booth Booth 1 Staff 1 Staff 1 Travel Reservations …" at bounding box center [783, 442] width 1159 height 802
click at [469, 589] on button "Save Changes" at bounding box center [479, 588] width 102 height 26
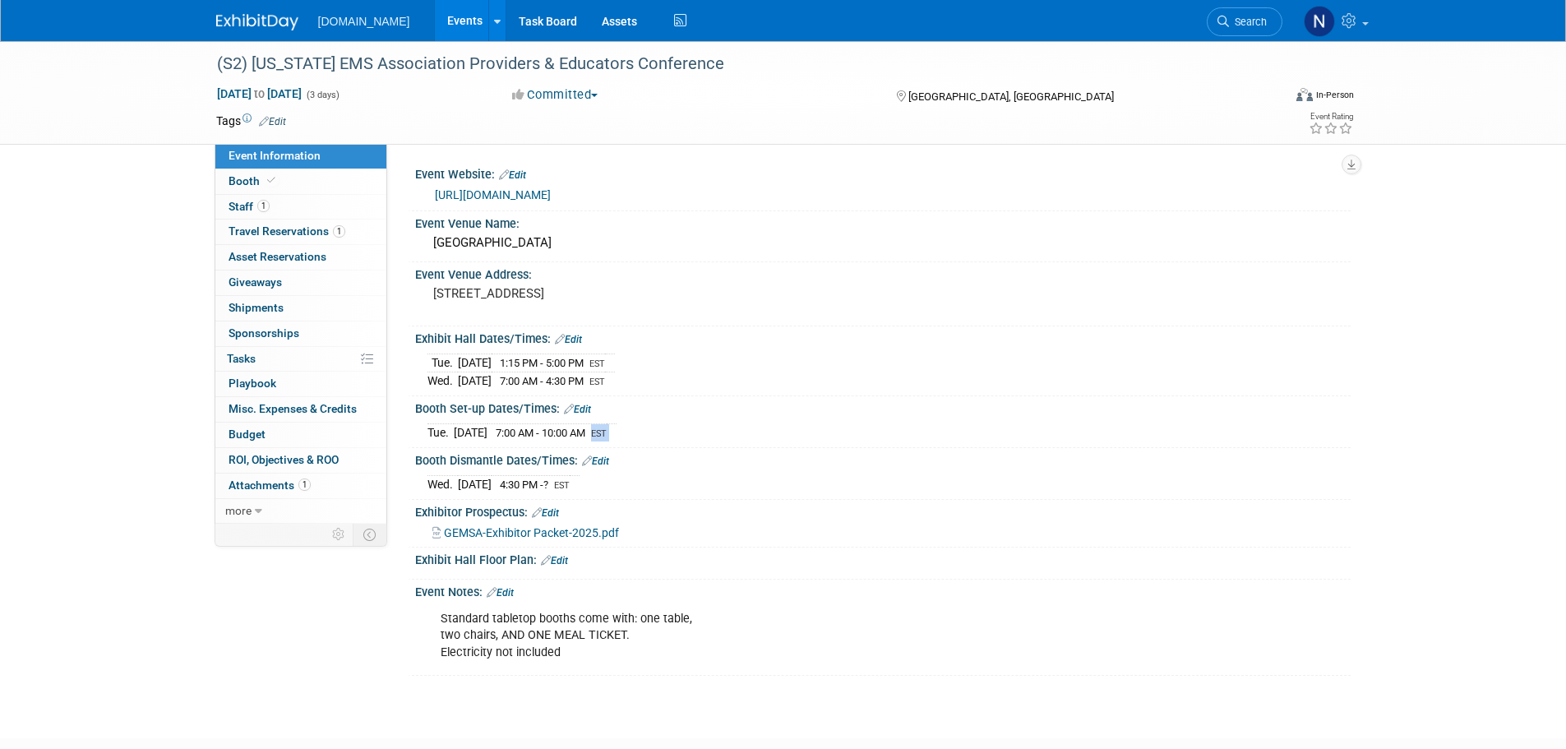
drag, startPoint x: 626, startPoint y: 437, endPoint x: 642, endPoint y: 436, distance: 15.6
click at [617, 436] on tr "Tue. Oct 14, 2025 7:00 AM - 10:00 AM EST" at bounding box center [522, 432] width 189 height 17
click at [617, 437] on td at bounding box center [612, 432] width 10 height 17
click at [578, 343] on link "Edit" at bounding box center [568, 340] width 27 height 12
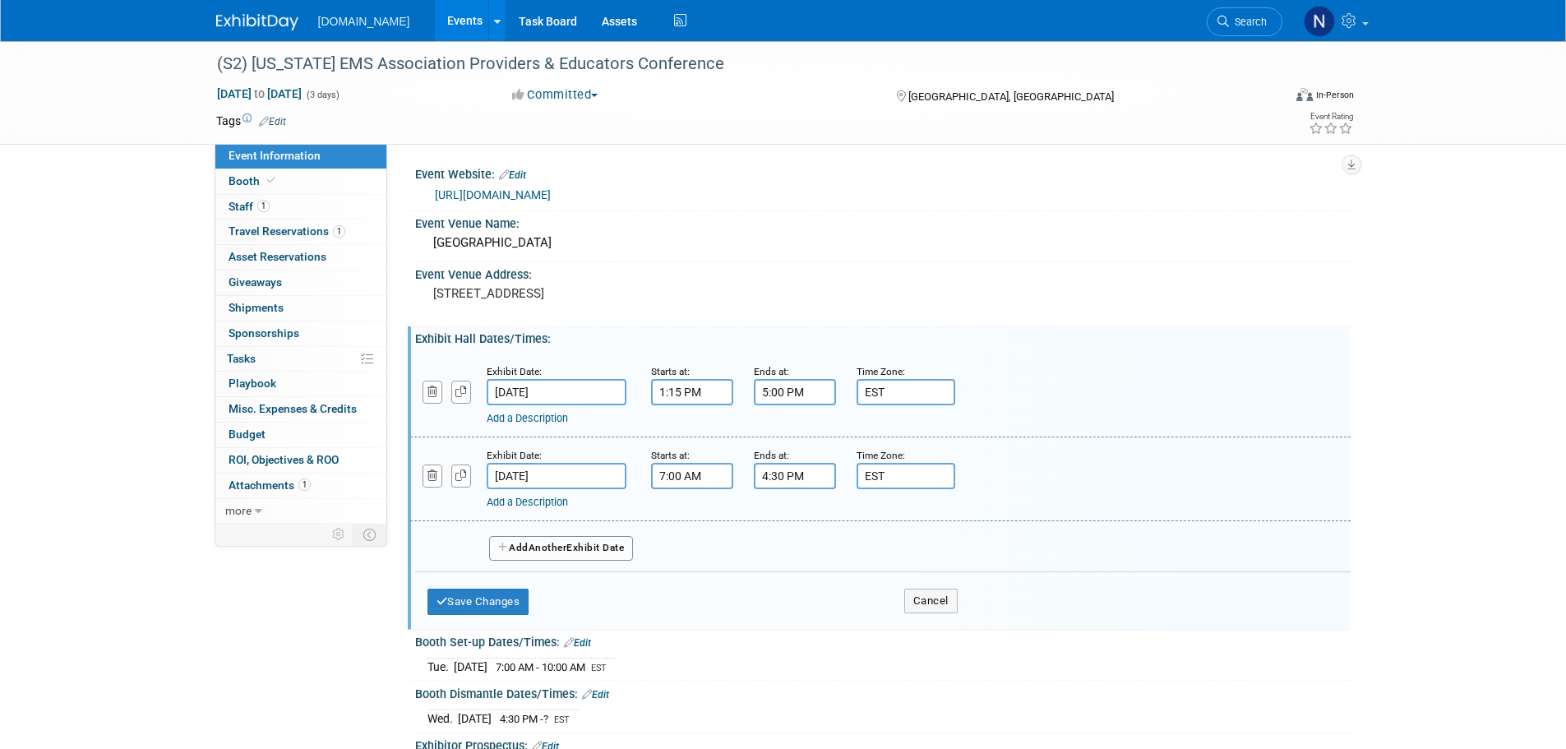
click at [695, 390] on input "1:15 PM" at bounding box center [692, 392] width 82 height 26
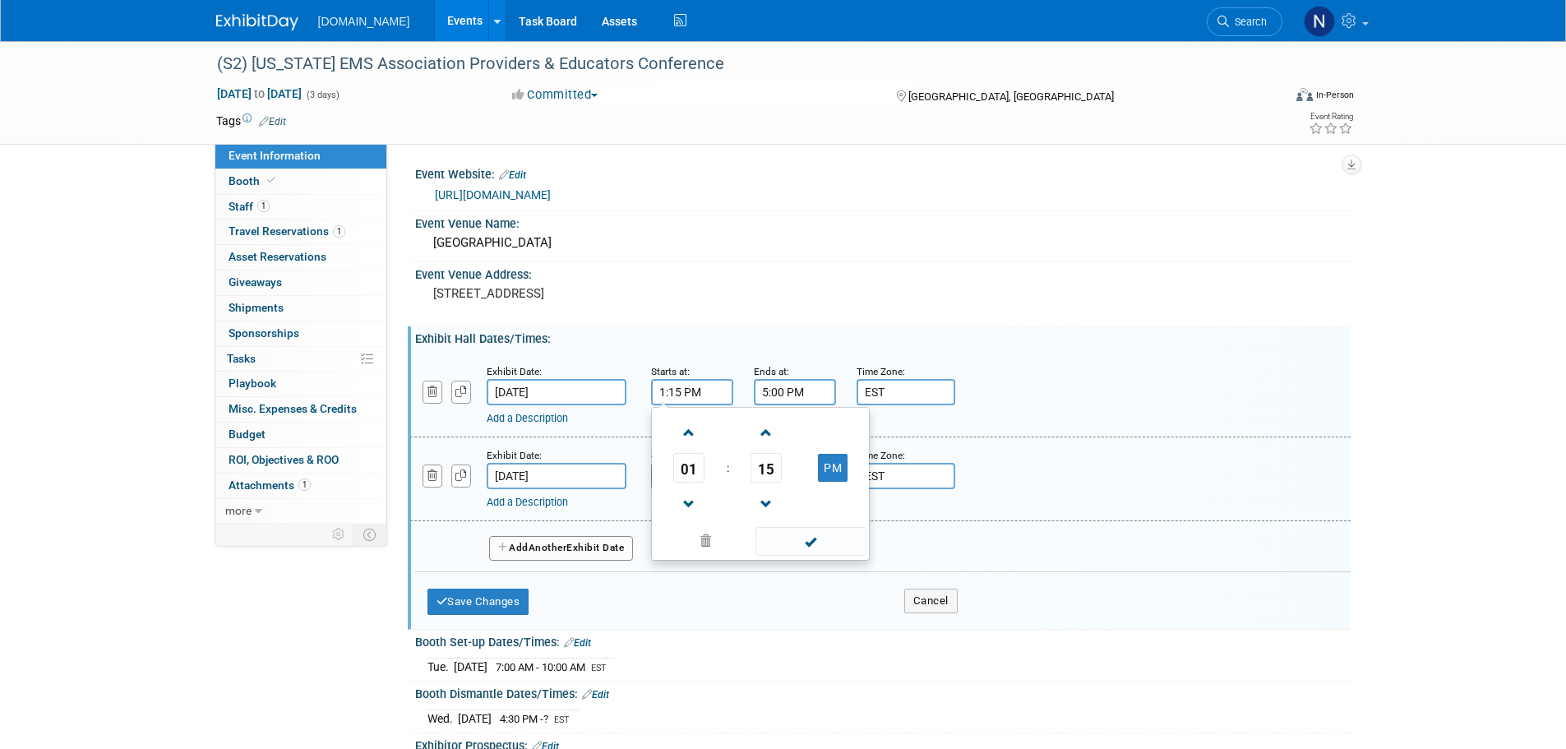
drag, startPoint x: 682, startPoint y: 391, endPoint x: 637, endPoint y: 386, distance: 45.5
click at [637, 386] on div "Exhibit Date: Oct 14, 2025 Starts at: 1:15 PM 01 : 15 PM 12 01 02 03 04 05 06 0…" at bounding box center [880, 396] width 941 height 84
click at [698, 501] on span at bounding box center [689, 504] width 29 height 29
click at [683, 430] on span at bounding box center [689, 432] width 29 height 29
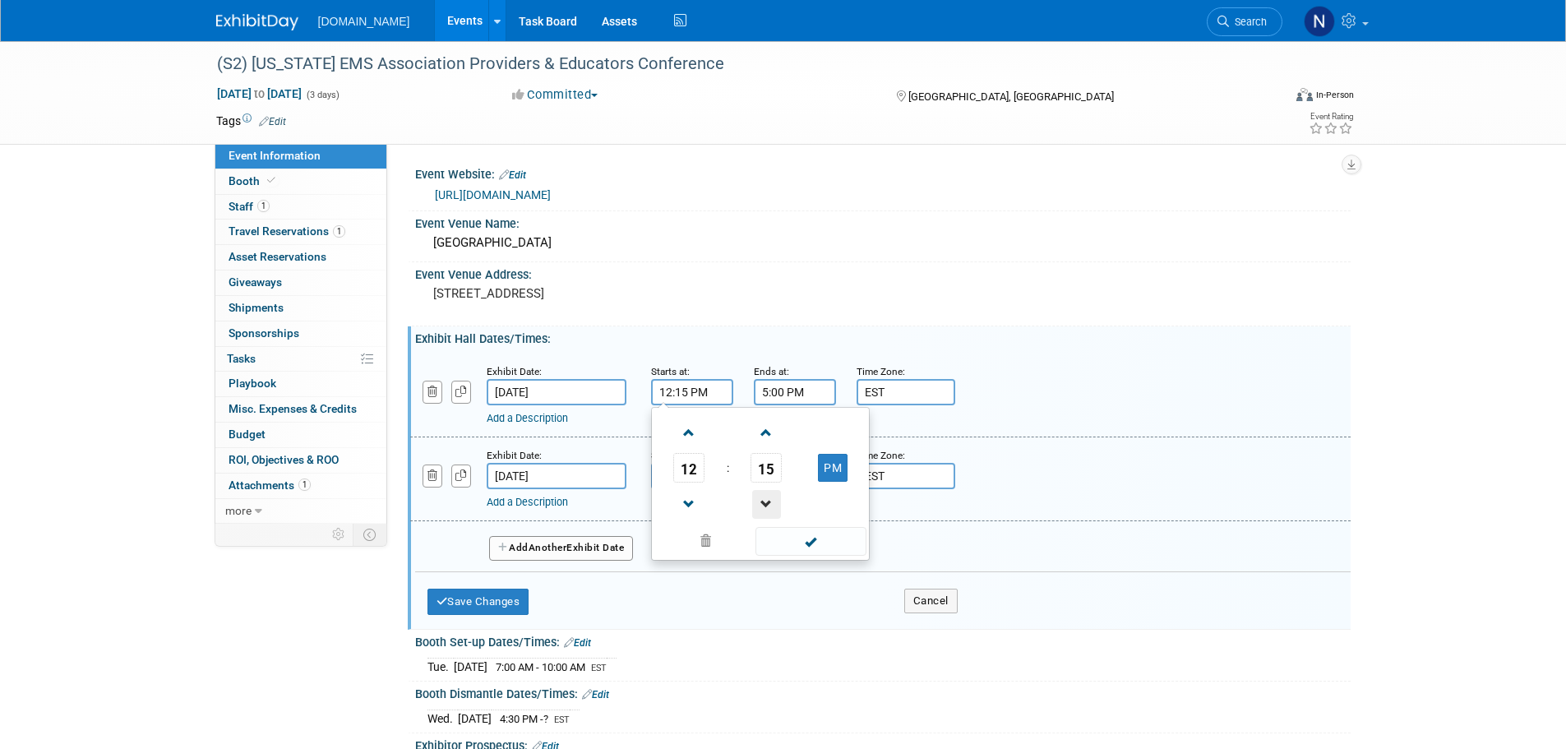
drag, startPoint x: 785, startPoint y: 501, endPoint x: 755, endPoint y: 499, distance: 30.5
click at [783, 501] on td at bounding box center [767, 504] width 68 height 42
click at [755, 498] on span at bounding box center [766, 504] width 29 height 29
click at [775, 501] on span at bounding box center [766, 504] width 29 height 29
click at [774, 501] on span at bounding box center [766, 504] width 29 height 29
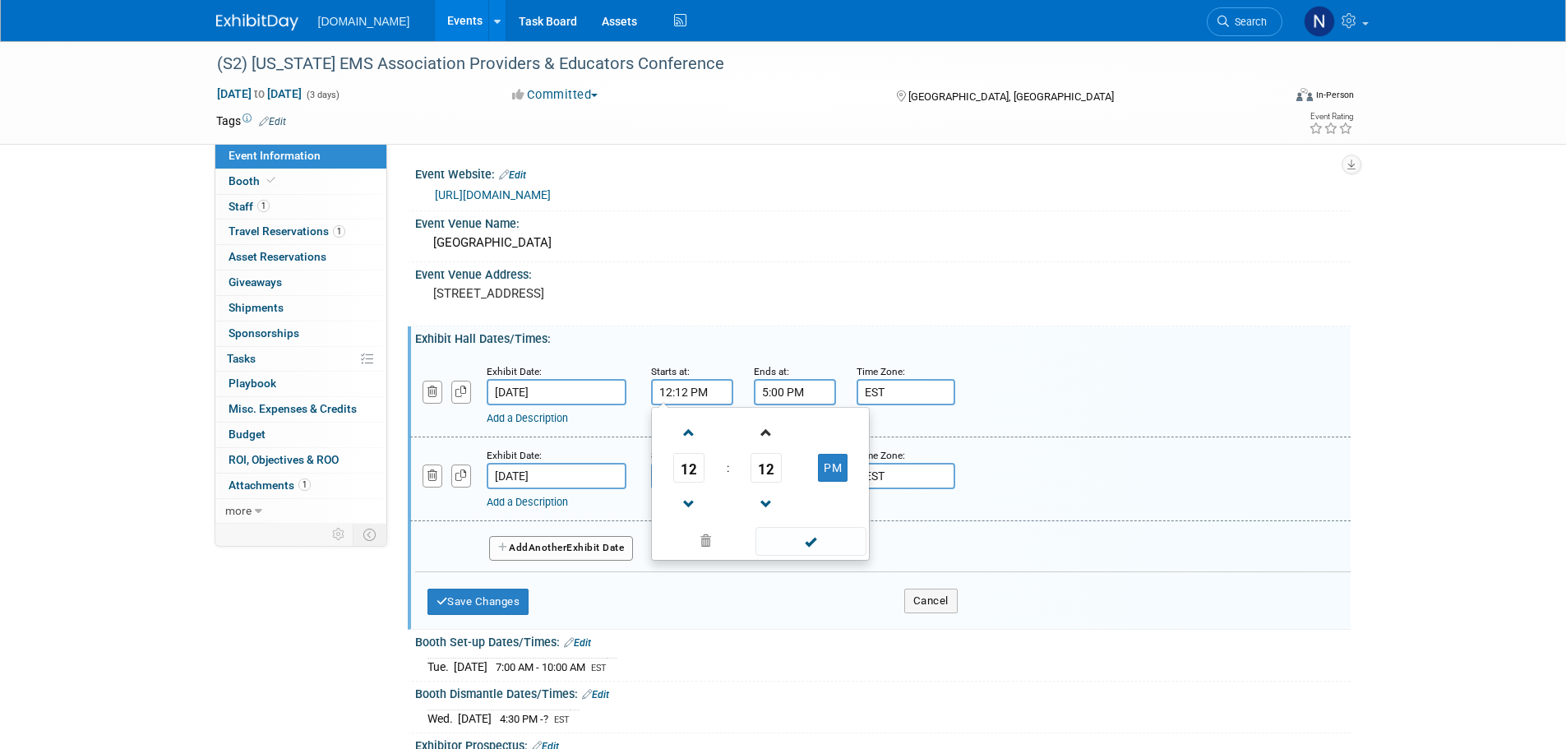
drag, startPoint x: 774, startPoint y: 452, endPoint x: 772, endPoint y: 465, distance: 13.4
click at [774, 453] on table "12 : 12 PM" at bounding box center [760, 467] width 210 height 113
click at [772, 465] on span "12" at bounding box center [766, 468] width 31 height 30
click at [682, 447] on td "00" at bounding box center [681, 433] width 53 height 44
type input "12:00 PM"
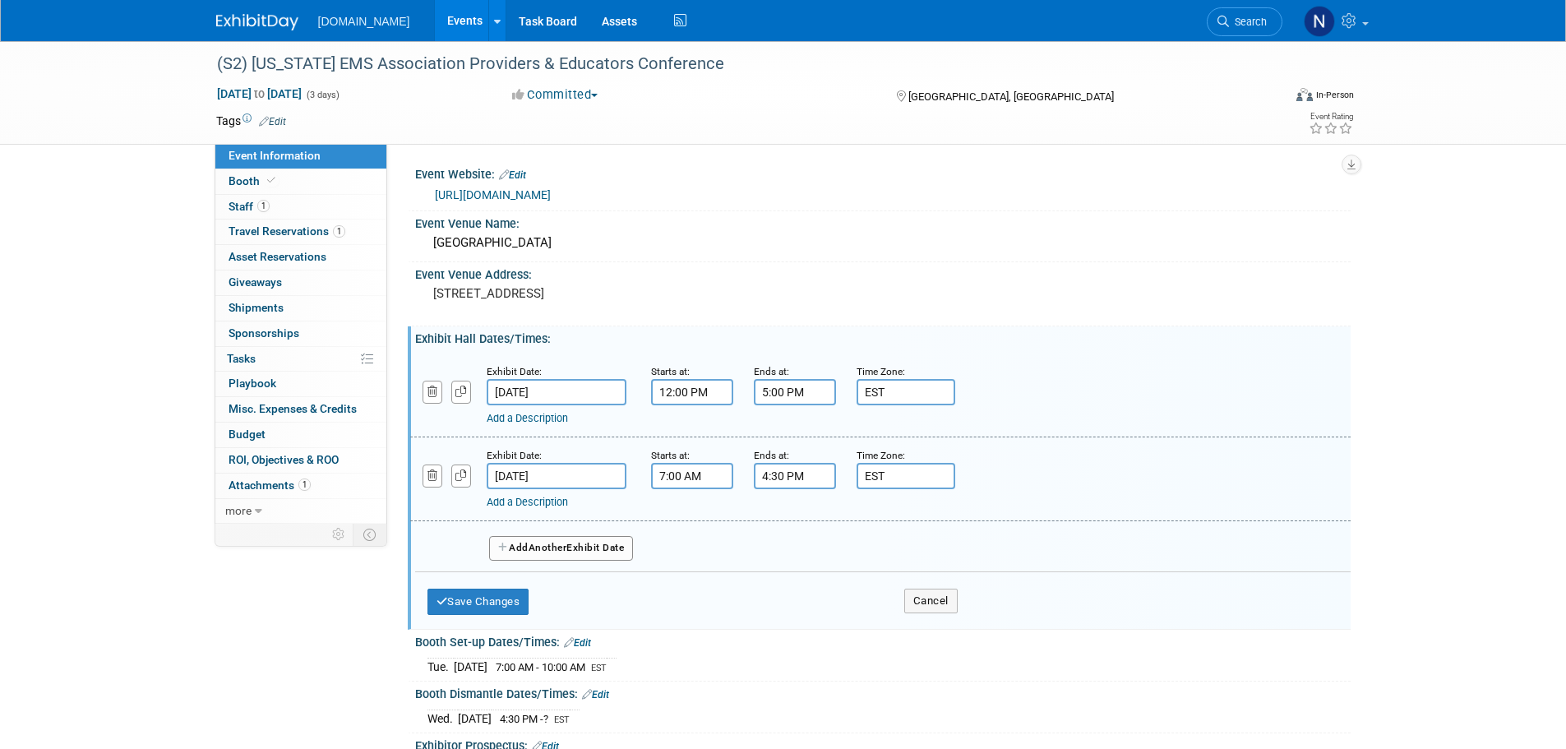
click at [1445, 414] on div "(S2) Georgia EMS Association Providers & Educators Conference Oct 13, 2025 to O…" at bounding box center [783, 491] width 1566 height 901
click at [703, 475] on input "7:00 AM" at bounding box center [692, 476] width 82 height 26
click at [766, 556] on span "00" at bounding box center [766, 552] width 31 height 30
click at [785, 548] on td "30" at bounding box center [786, 561] width 53 height 44
type input "7:30 AM"
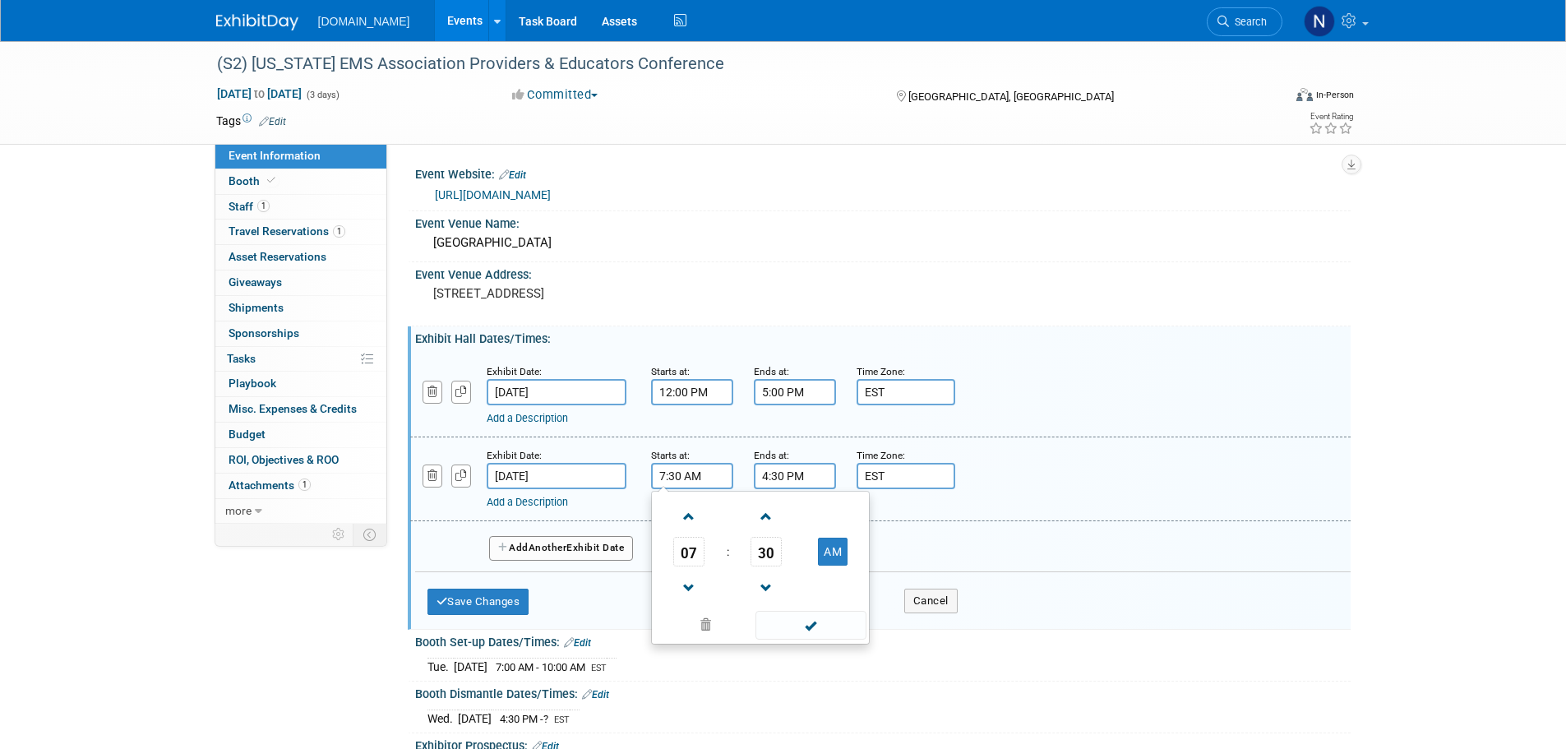
click at [767, 470] on input "4:30 PM" at bounding box center [795, 476] width 82 height 26
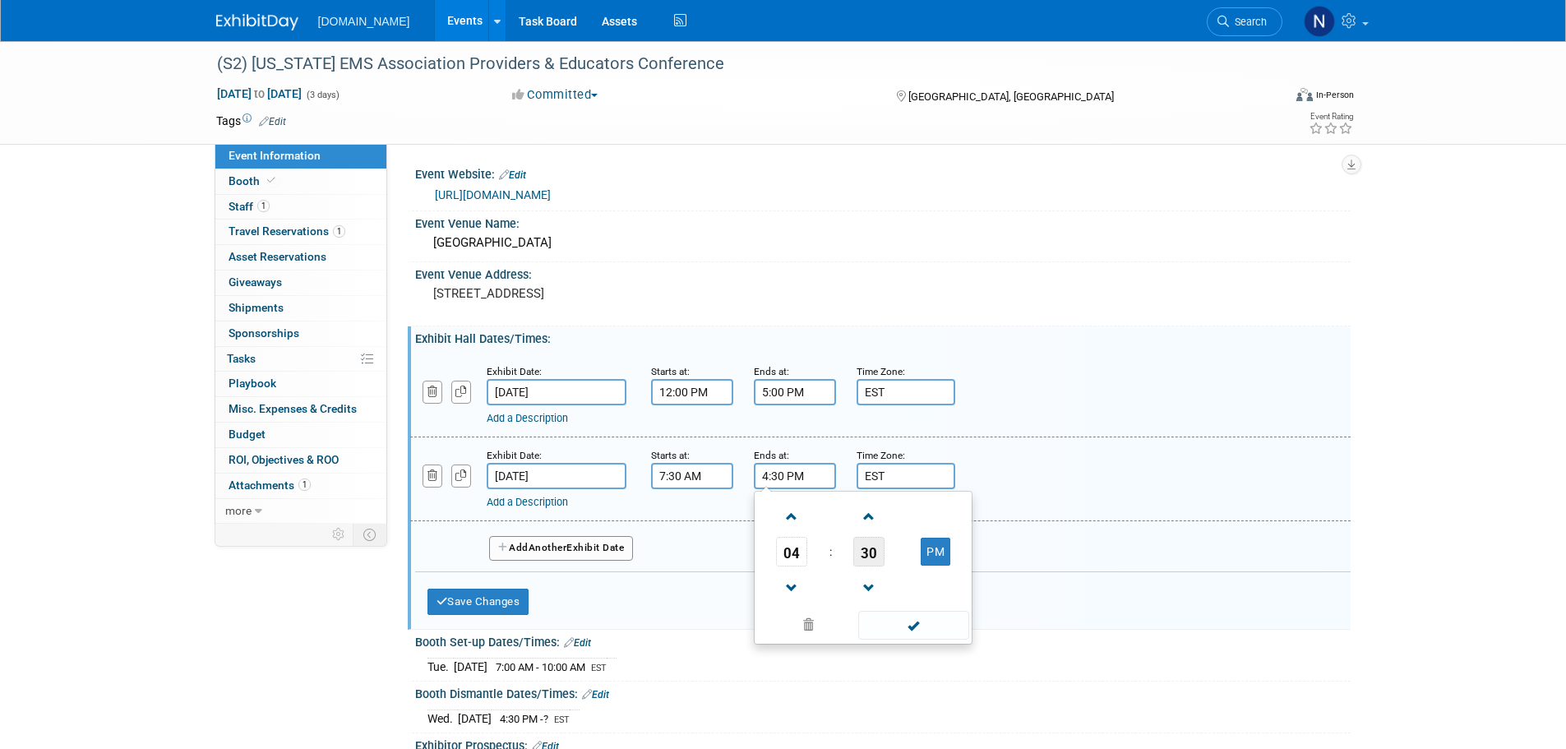
click at [872, 555] on span "30" at bounding box center [868, 552] width 31 height 30
click at [786, 521] on td "00" at bounding box center [784, 517] width 53 height 44
type input "4:00 PM"
click at [1348, 482] on div "Add a Description Description:" at bounding box center [880, 477] width 965 height 63
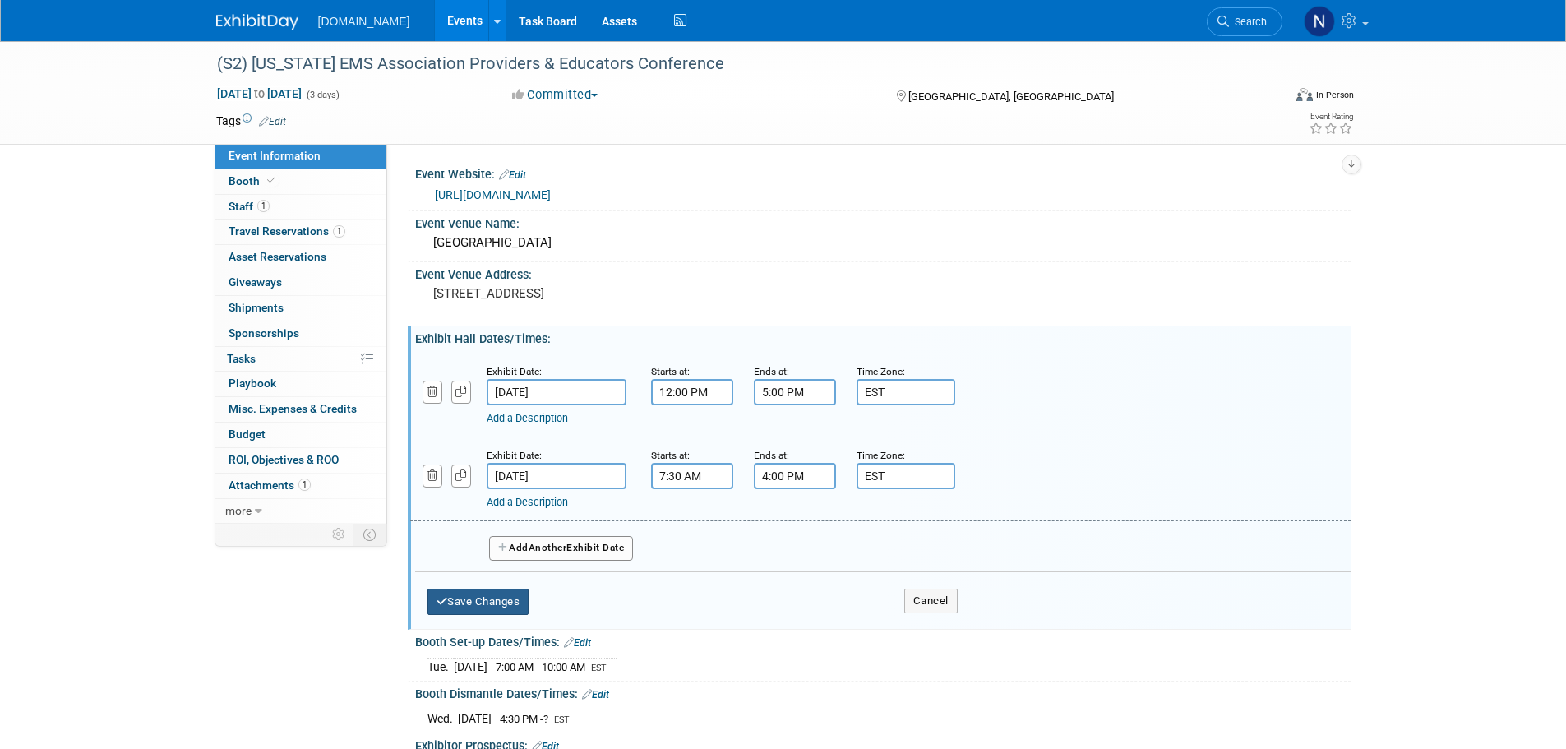
click at [490, 604] on button "Save Changes" at bounding box center [479, 602] width 102 height 26
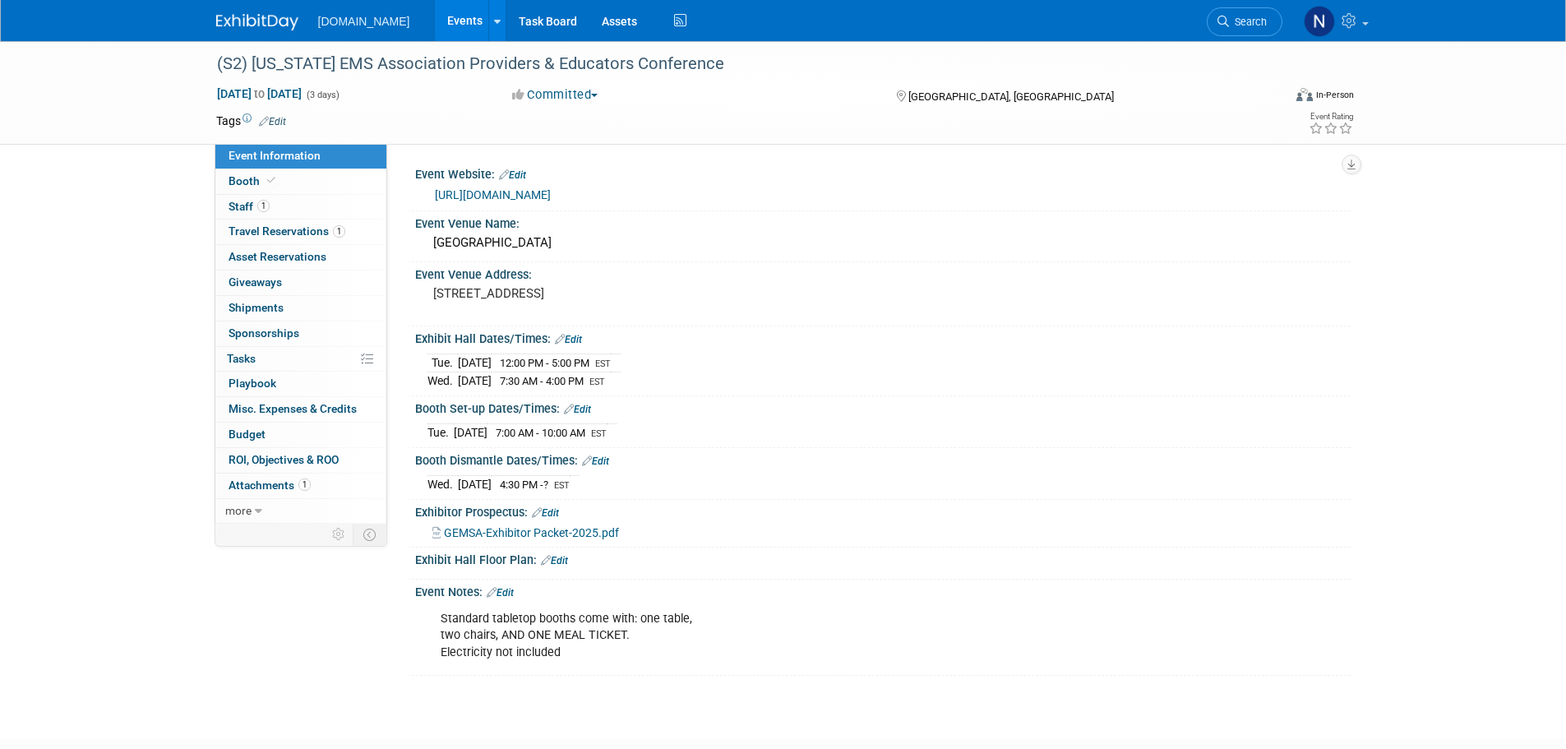
click at [554, 511] on link "Edit" at bounding box center [545, 513] width 27 height 12
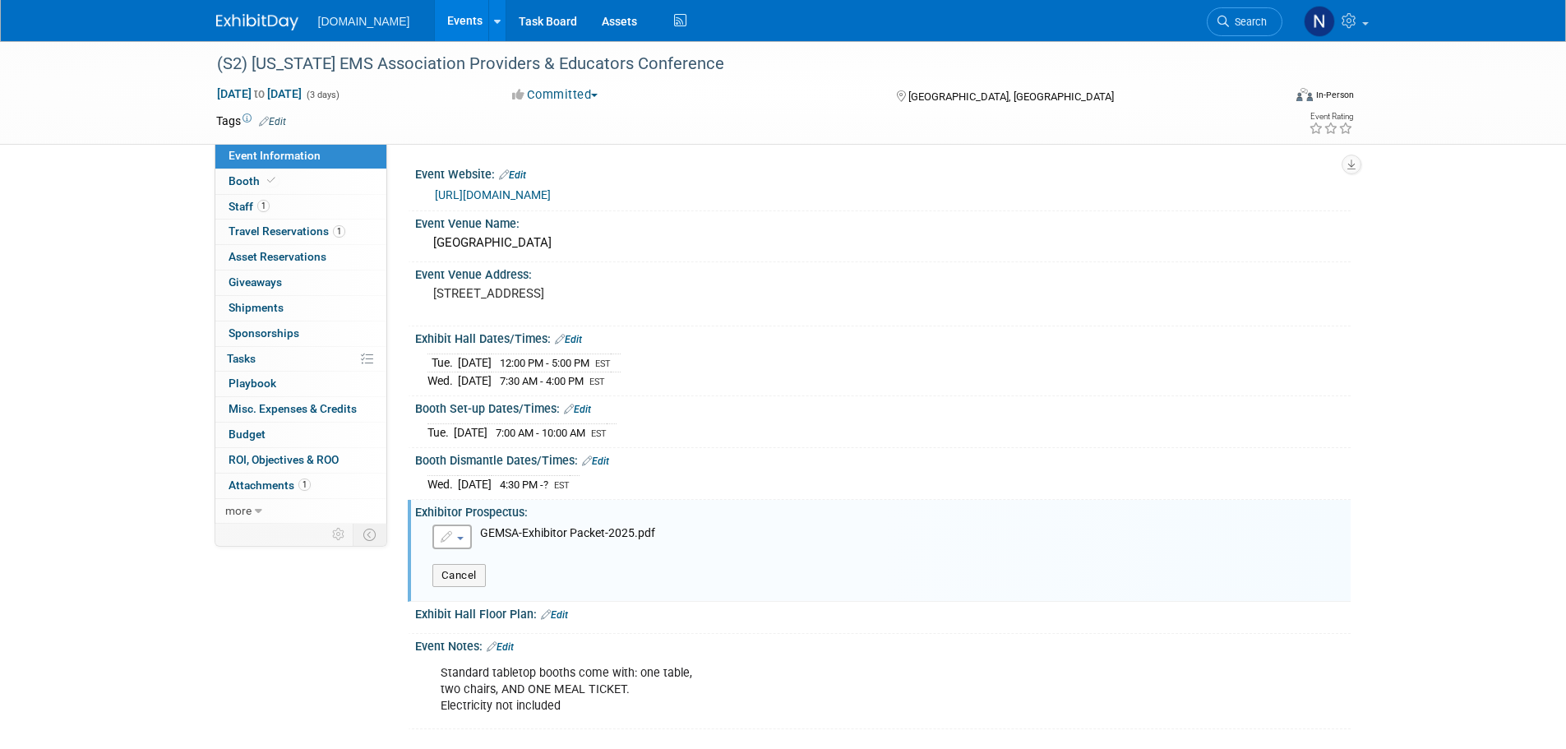
click at [464, 543] on button "button" at bounding box center [451, 537] width 39 height 25
click at [555, 583] on link "Remove attachment" at bounding box center [523, 587] width 180 height 23
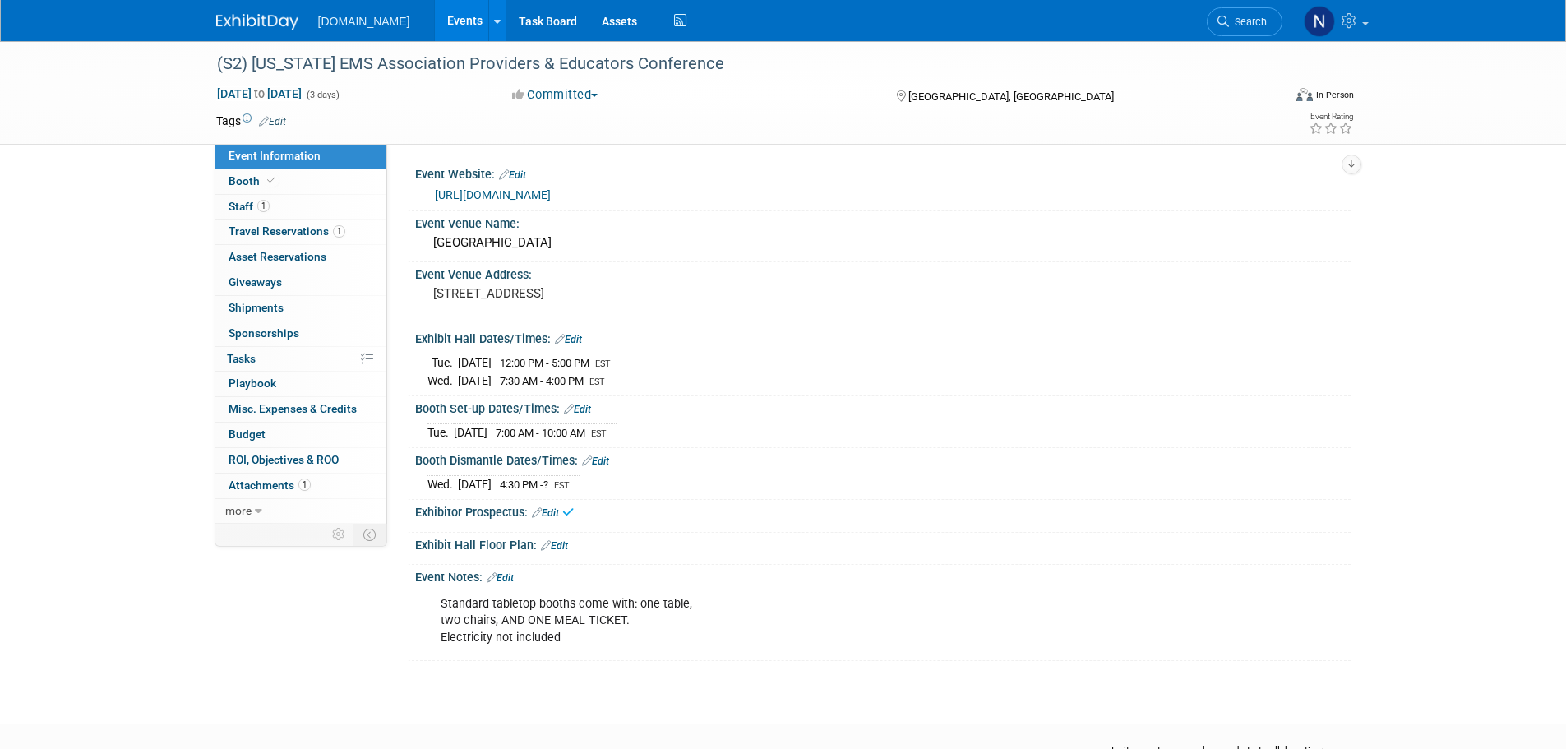
click at [554, 511] on link "Edit" at bounding box center [545, 513] width 27 height 12
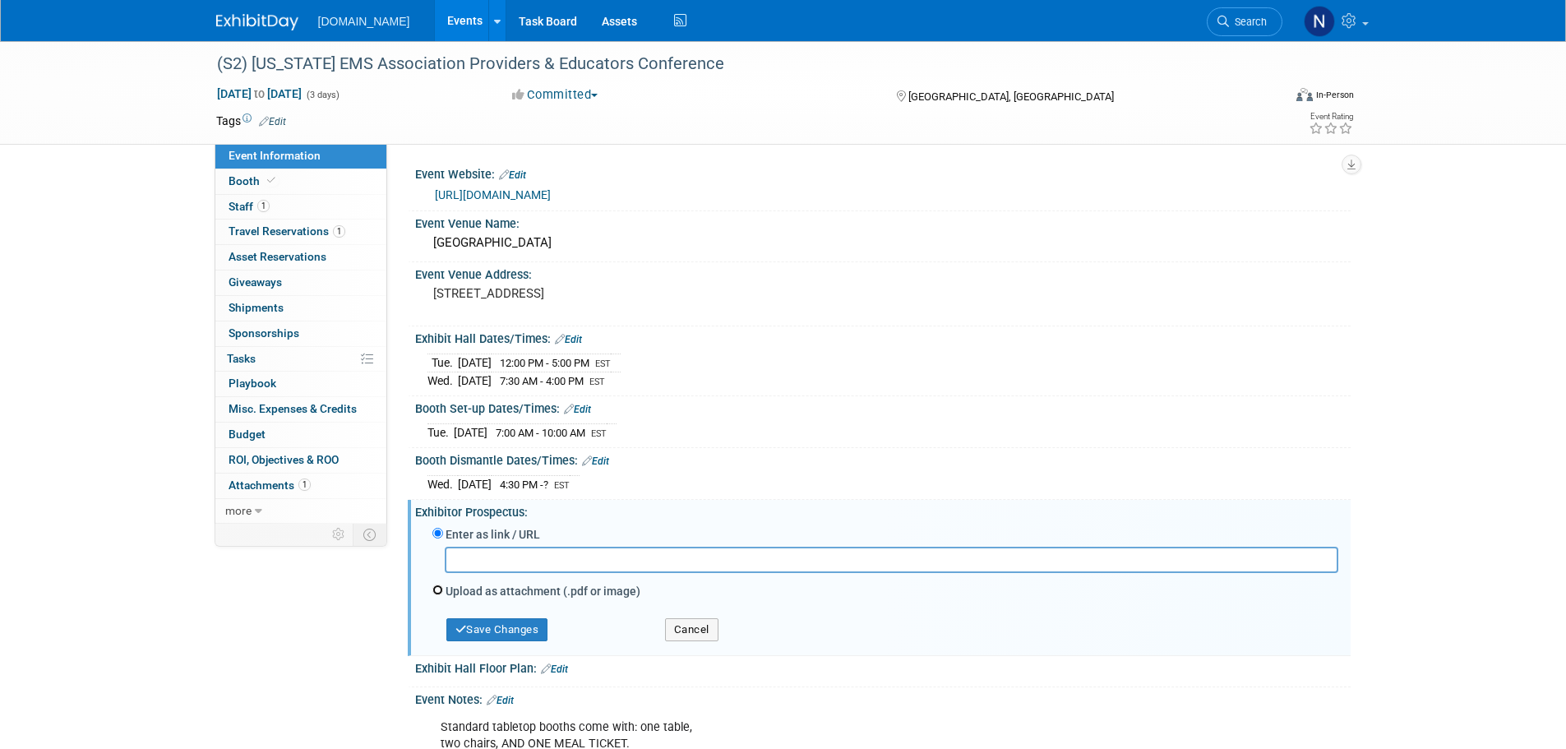
click at [441, 593] on input "Upload as attachment (.pdf or image)" at bounding box center [437, 590] width 11 height 11
radio input "true"
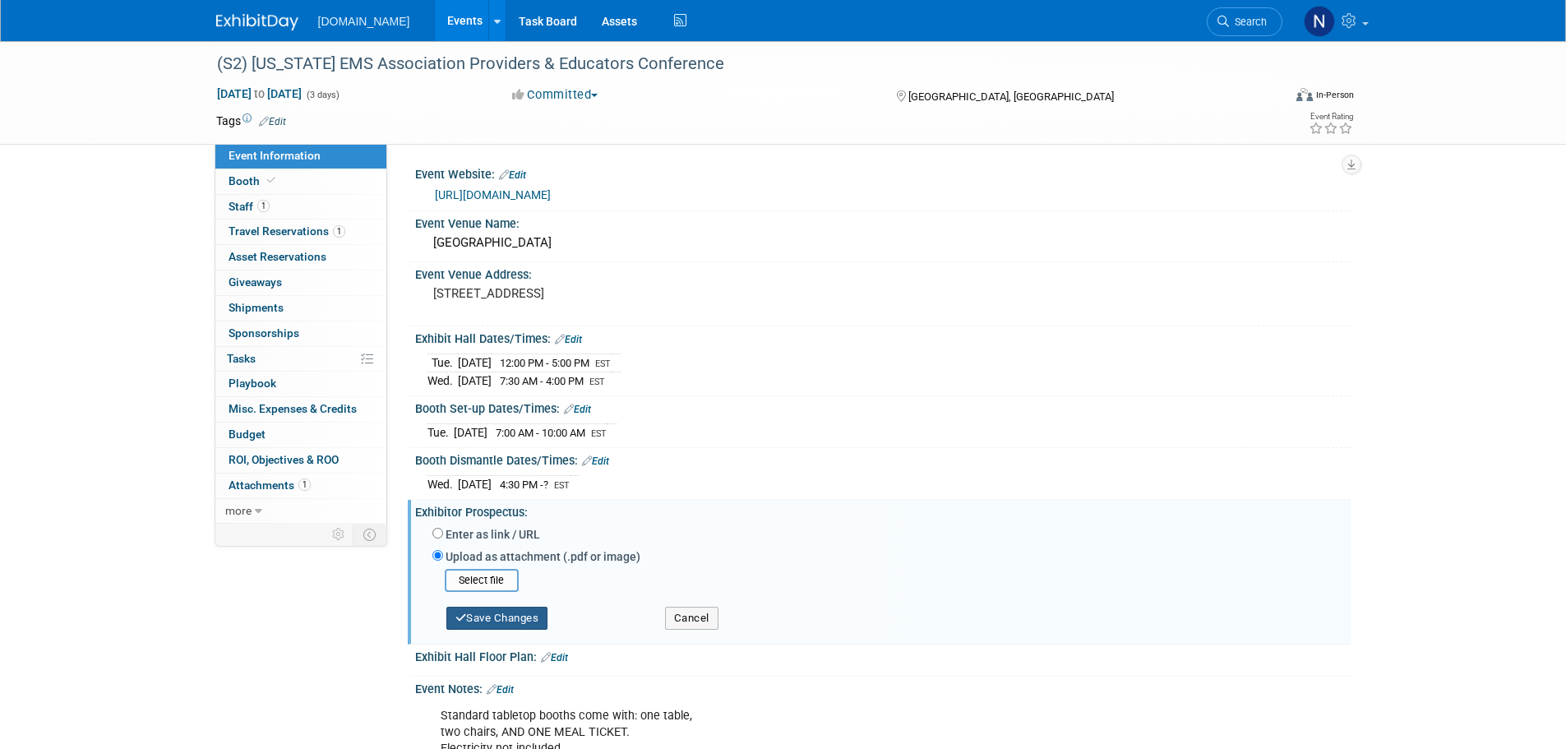
click at [517, 614] on button "Save Changes" at bounding box center [497, 618] width 102 height 23
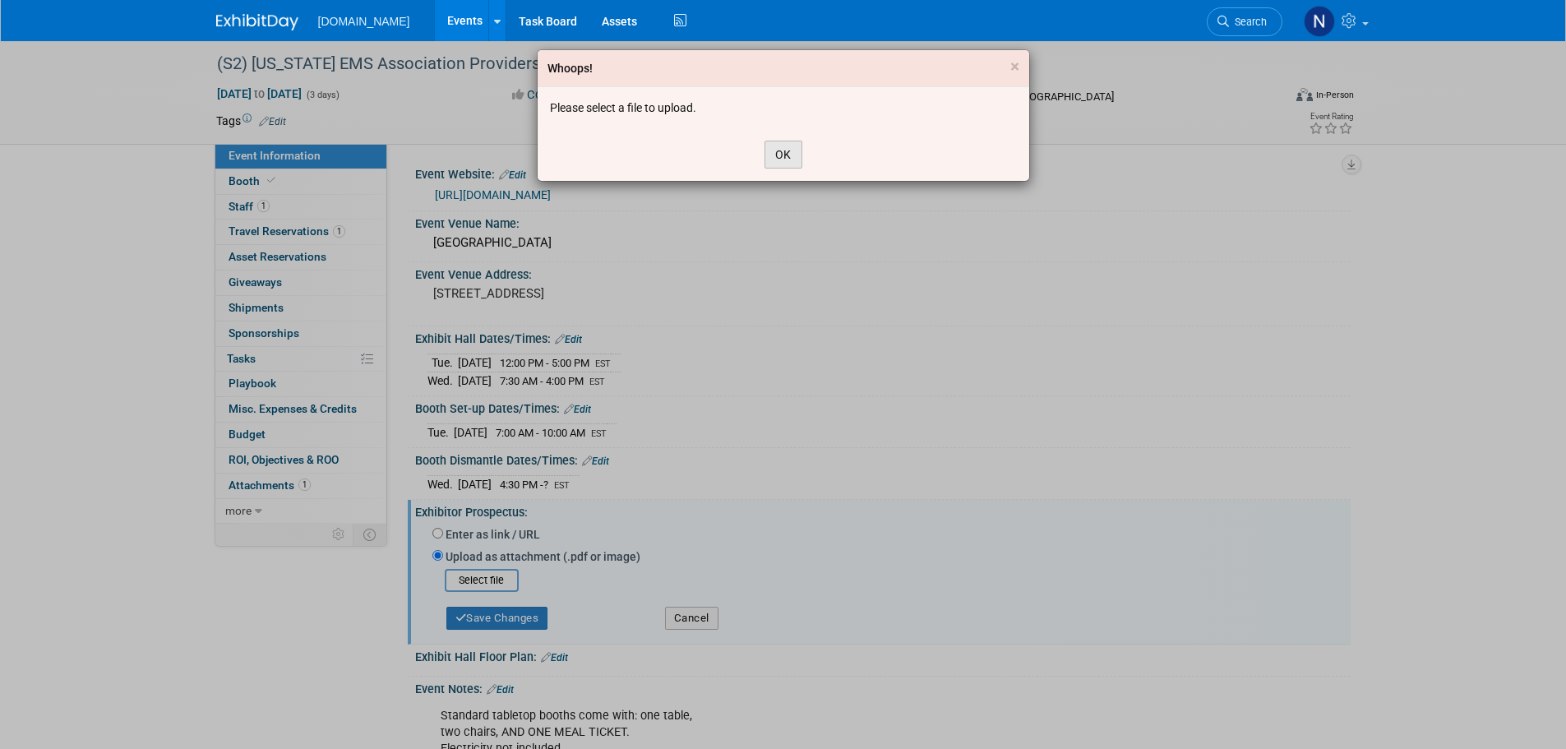
click at [788, 157] on button "OK" at bounding box center [784, 155] width 38 height 28
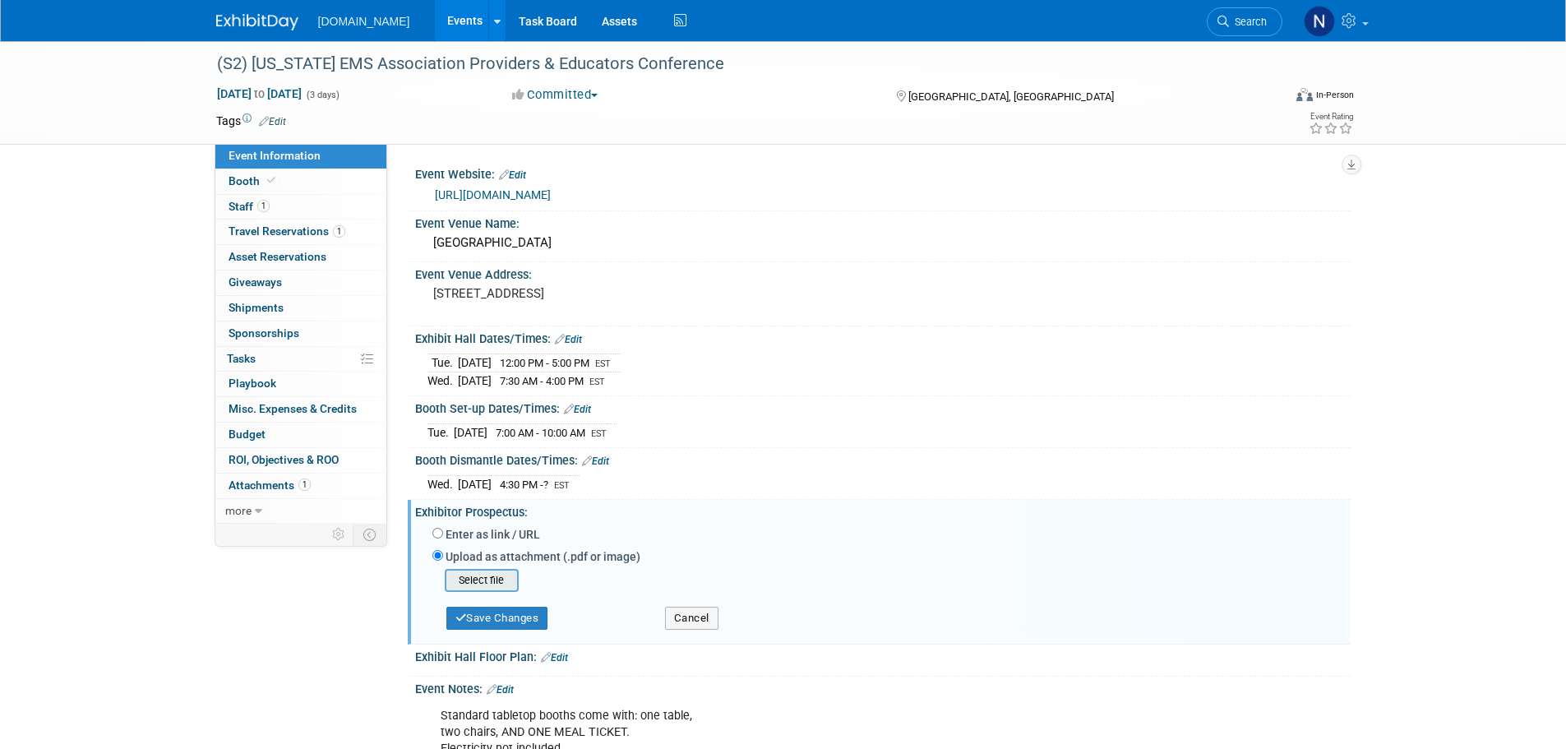
click at [478, 577] on input "file" at bounding box center [419, 581] width 196 height 20
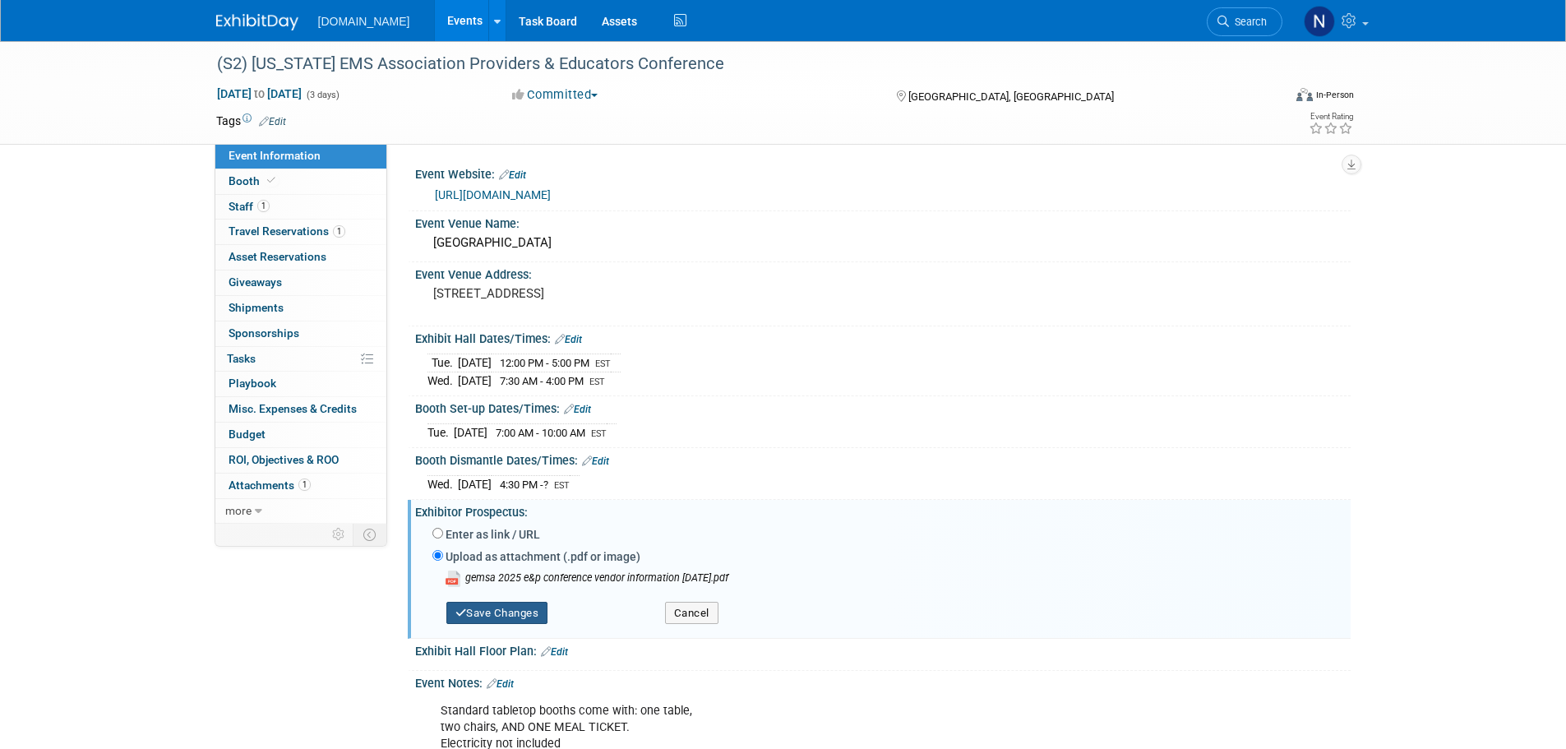
click at [504, 616] on button "Save Changes" at bounding box center [497, 613] width 102 height 23
